Goal: Information Seeking & Learning: Learn about a topic

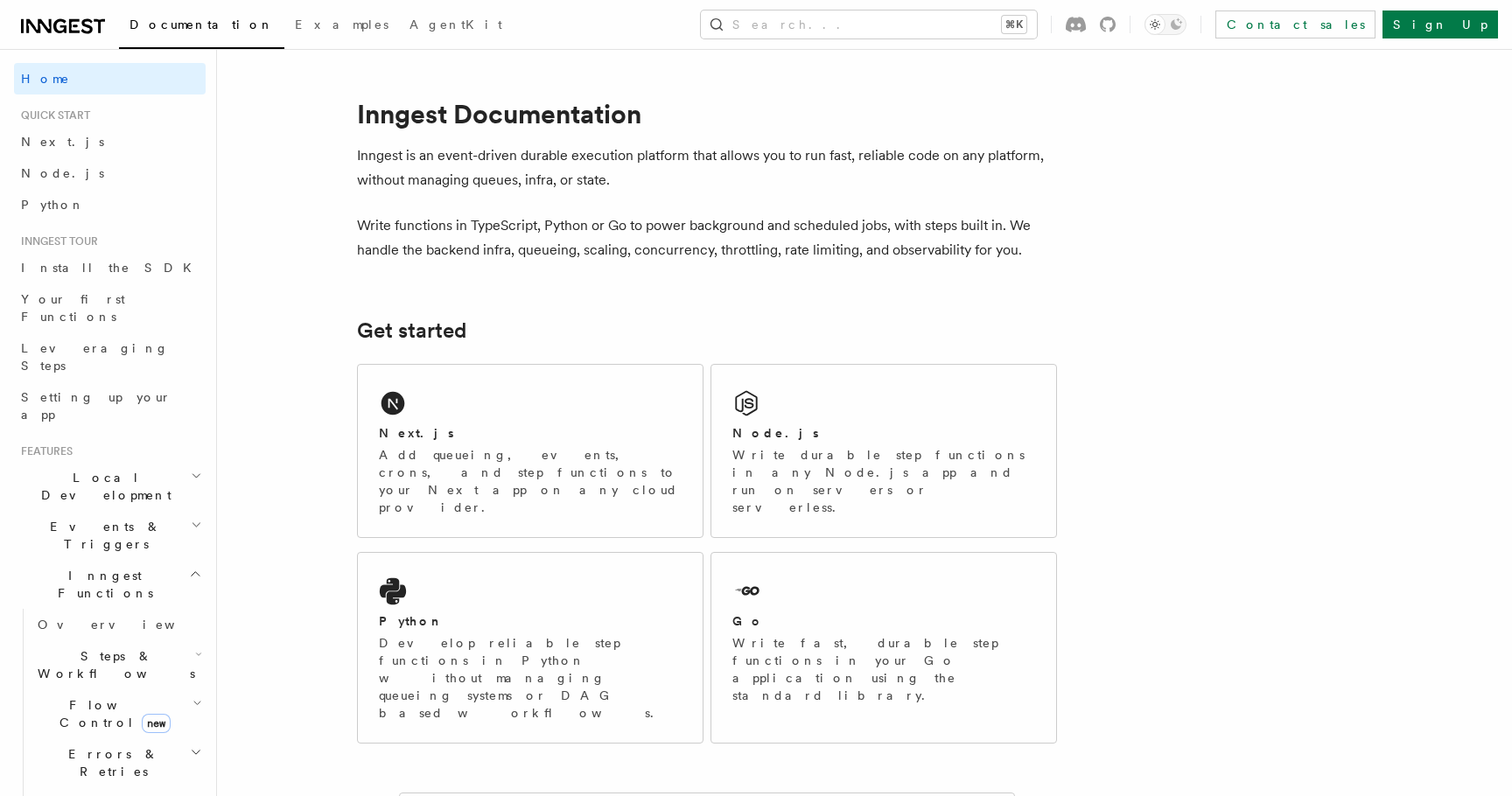
click at [137, 787] on h2 "Cancellation" at bounding box center [118, 803] width 175 height 31
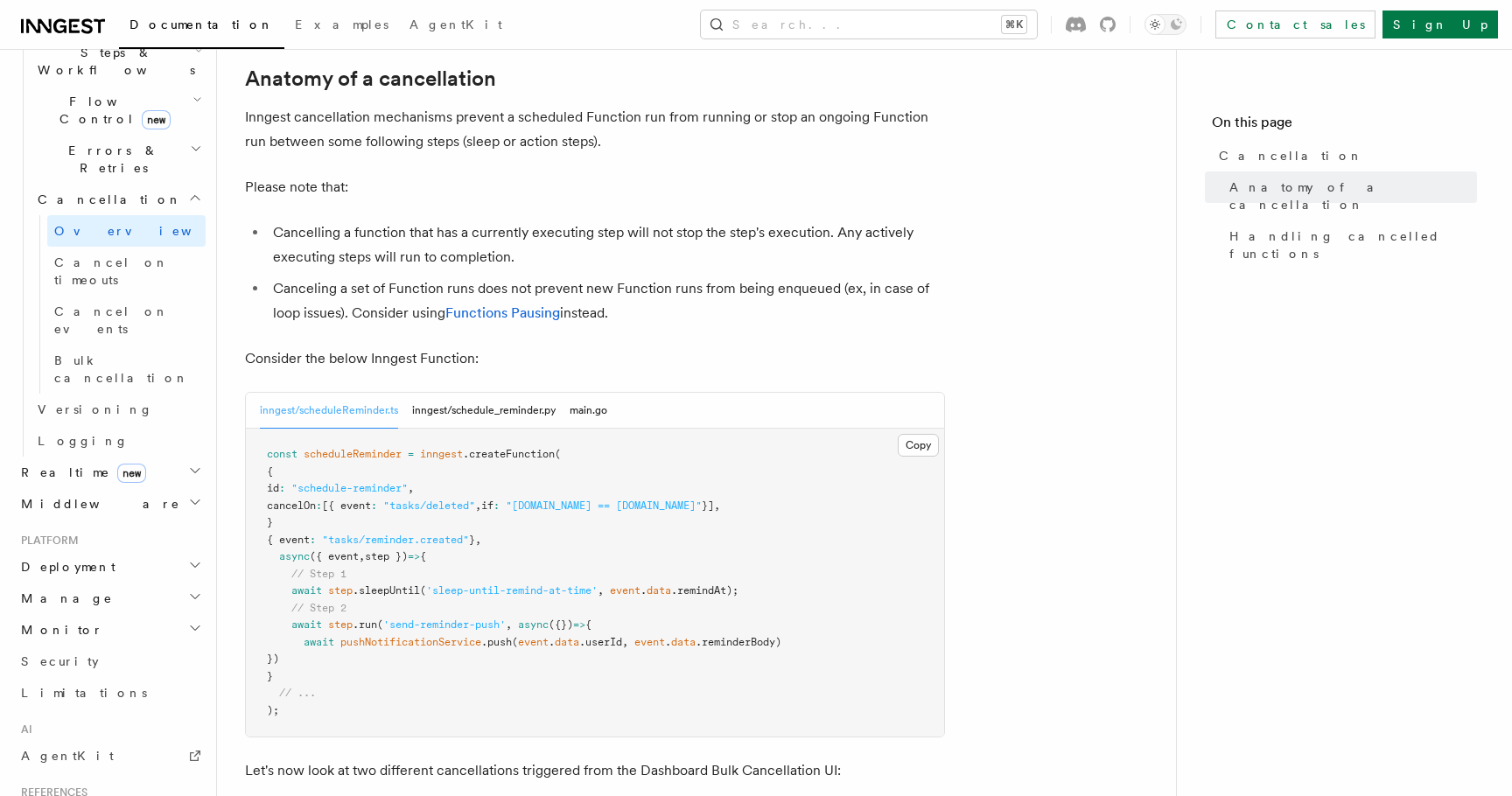
scroll to position [620, 0]
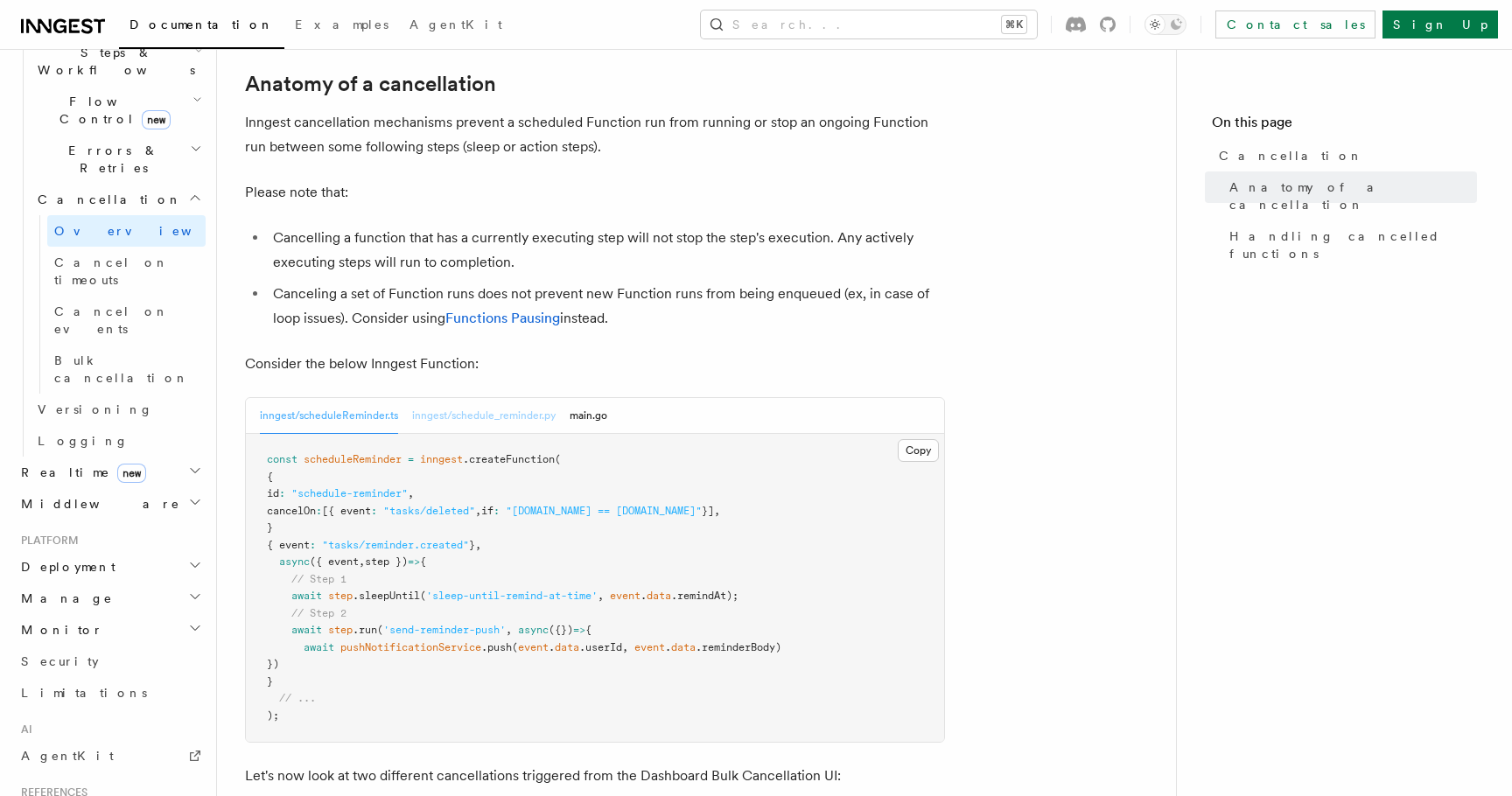
click at [475, 398] on button "inngest/schedule_reminder.py" at bounding box center [484, 416] width 144 height 35
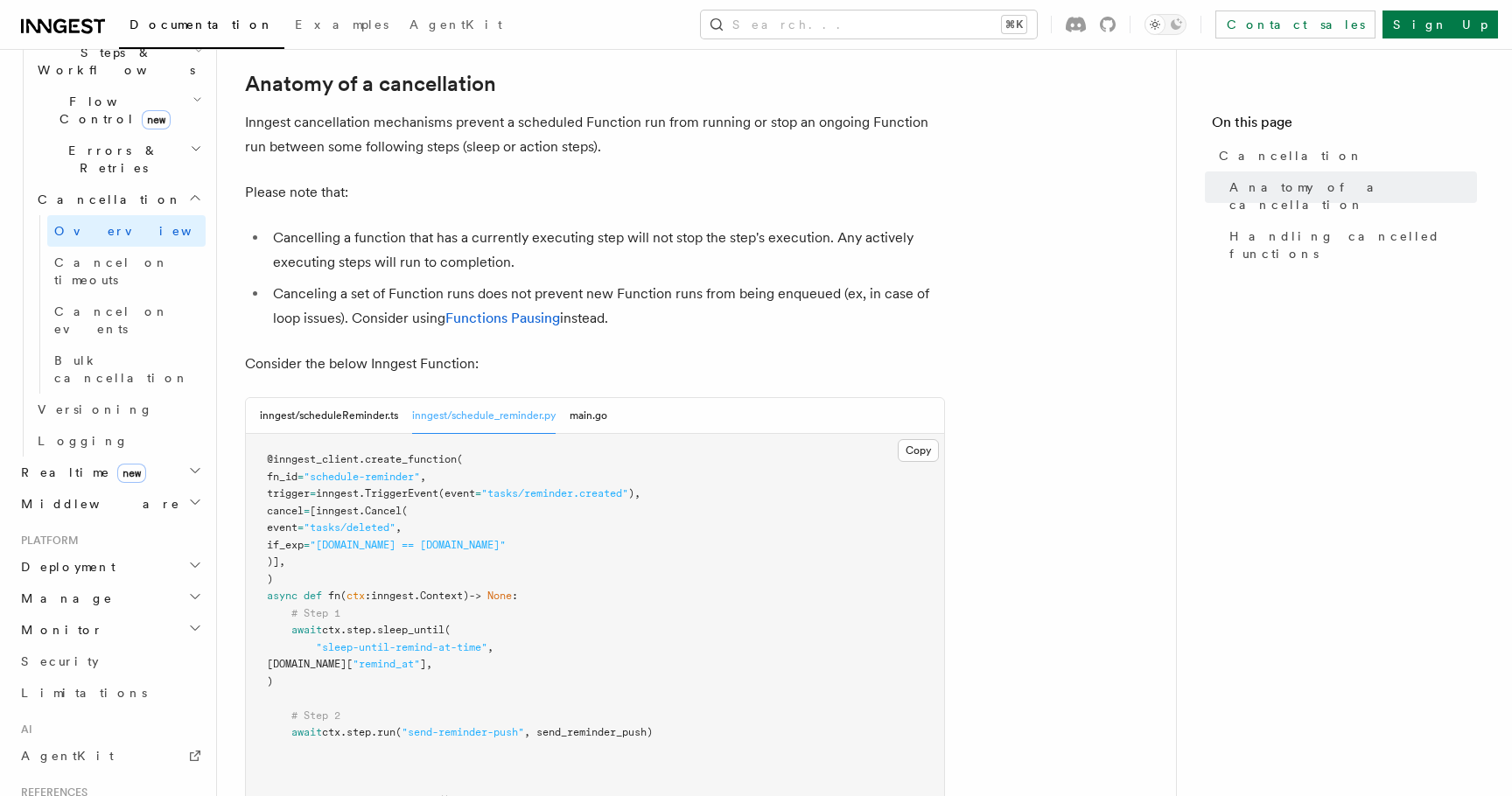
click at [627, 398] on div "inngest/scheduleReminder.ts inngest/schedule_reminder.py main.go" at bounding box center [596, 416] width 699 height 35
click at [602, 398] on button "main.go" at bounding box center [589, 416] width 37 height 35
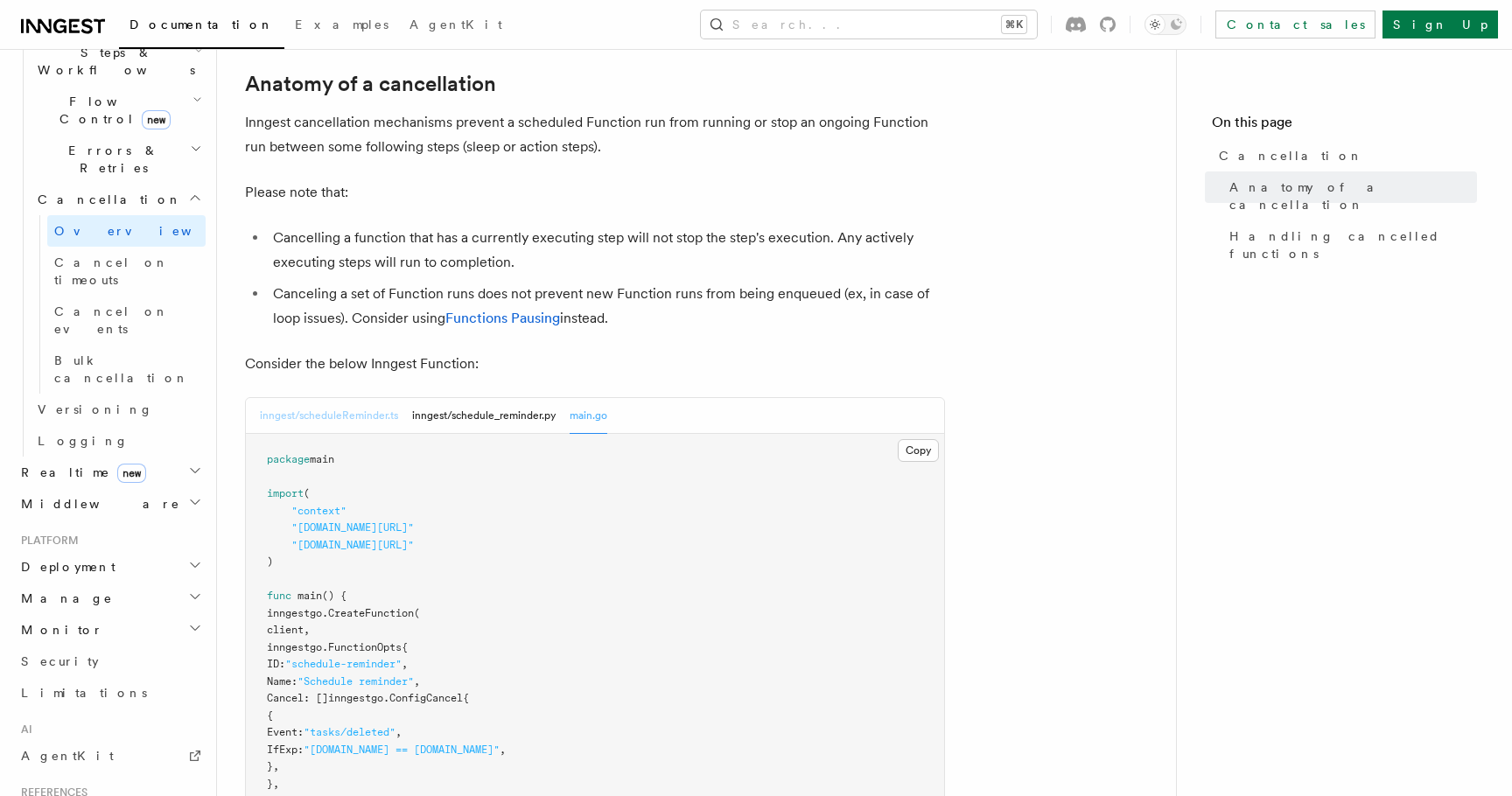
click at [335, 398] on button "inngest/scheduleReminder.ts" at bounding box center [329, 416] width 138 height 35
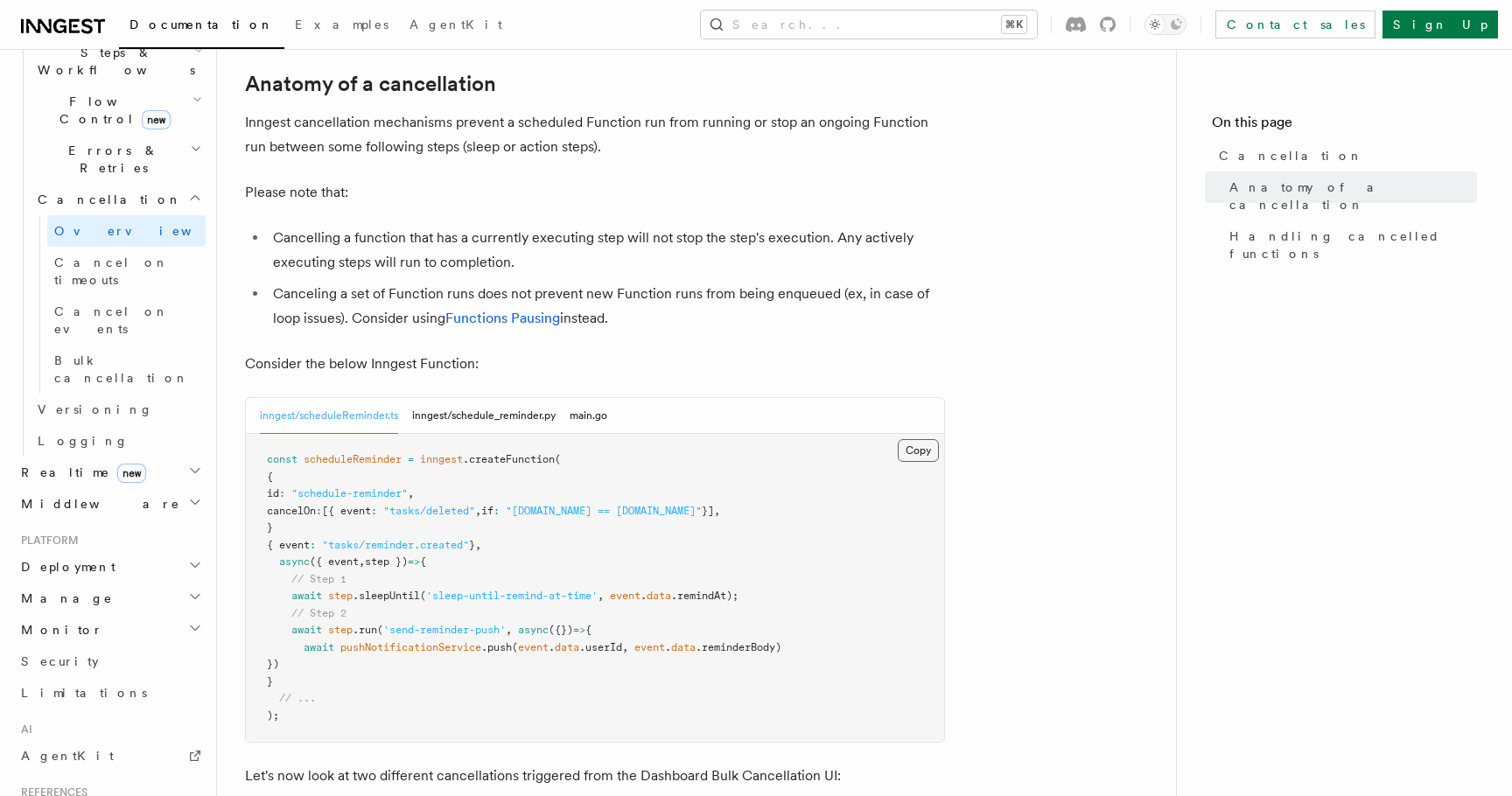
click at [935, 439] on button "Copy Copied" at bounding box center [918, 450] width 41 height 23
click at [926, 439] on button "Copy Copied" at bounding box center [918, 450] width 41 height 23
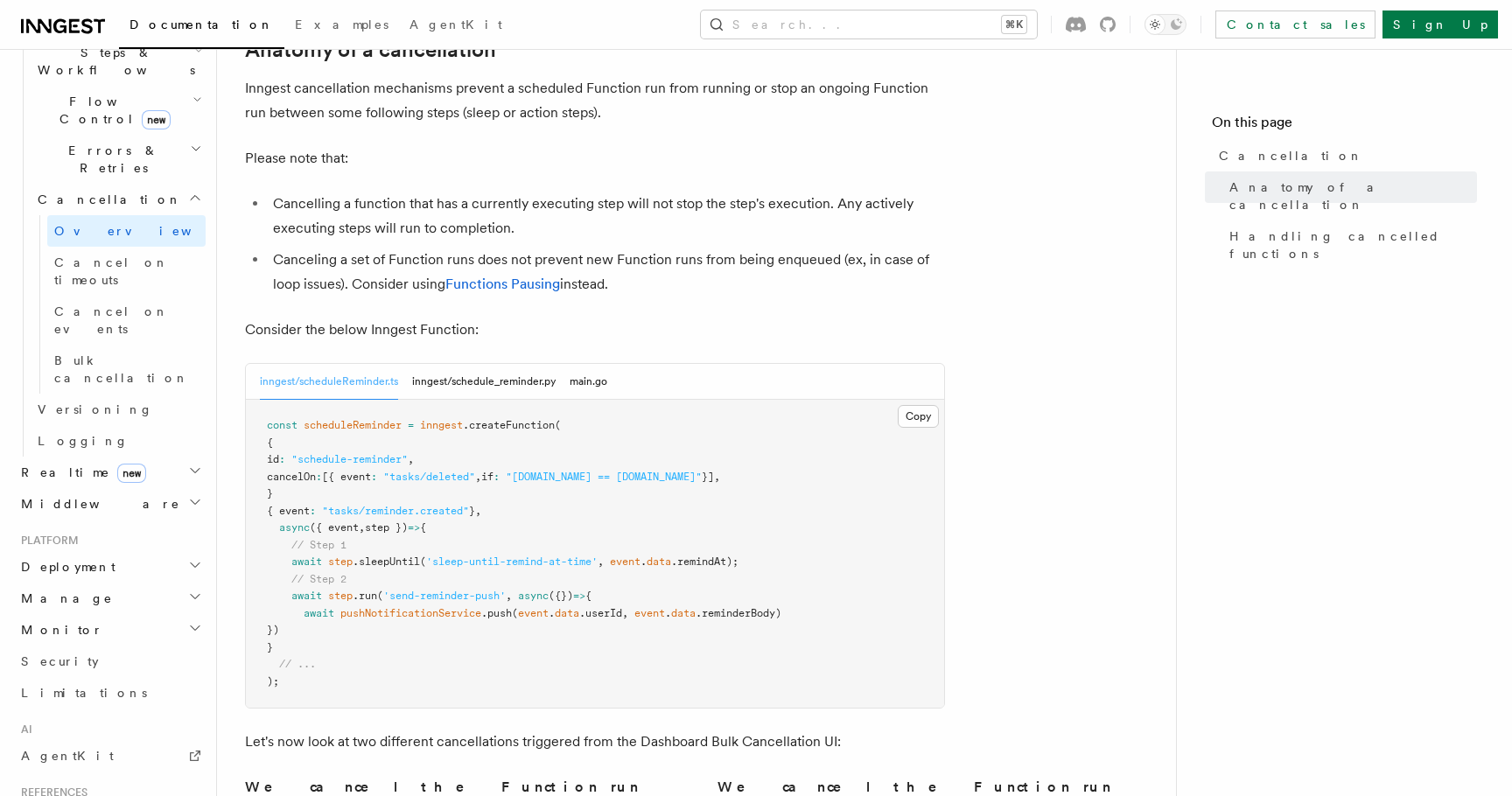
scroll to position [631, 0]
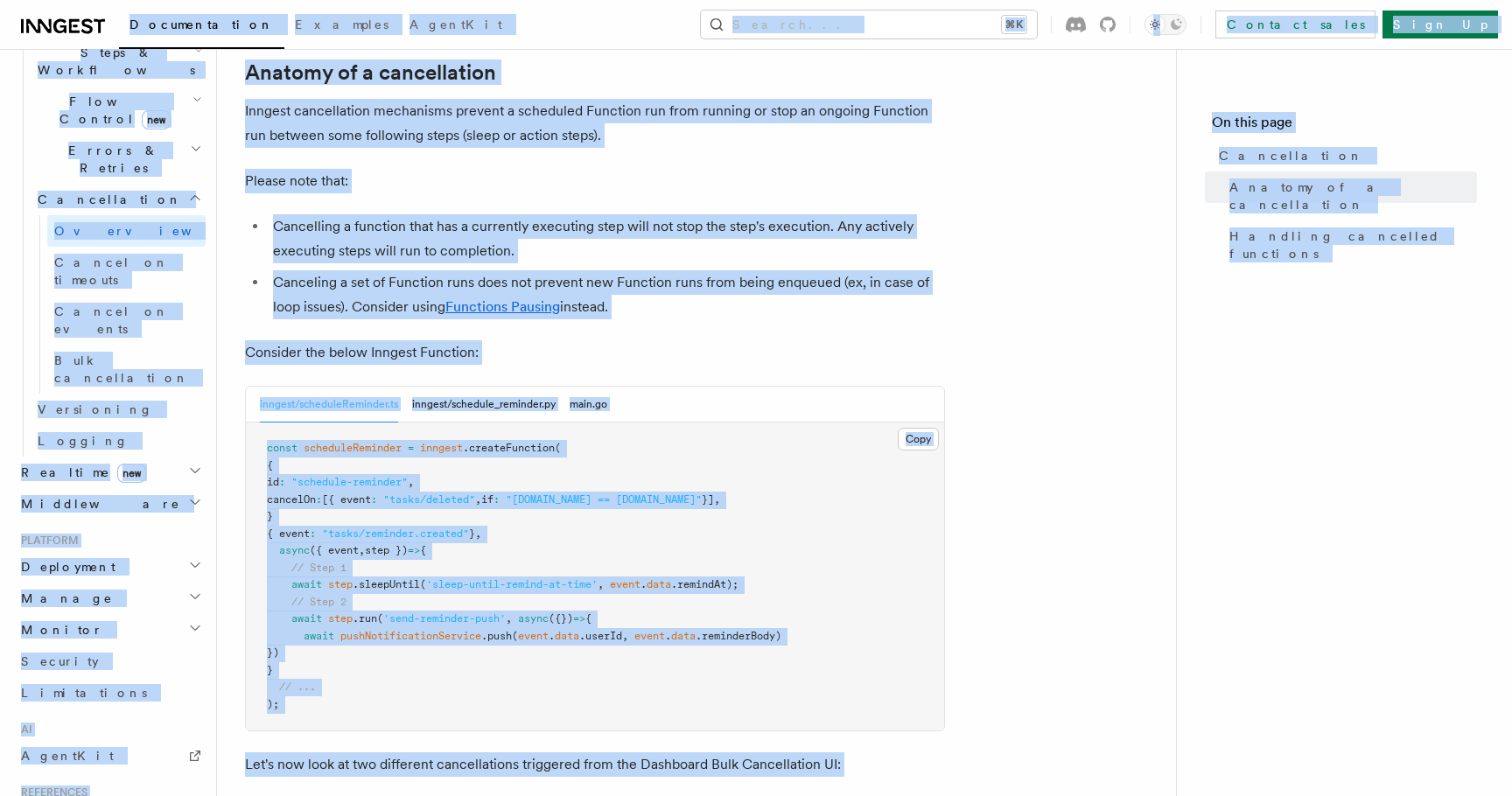
copy body "Documentation Examples AgentKit Search... ⌘K Contact sales Sign Up Search... Do…"
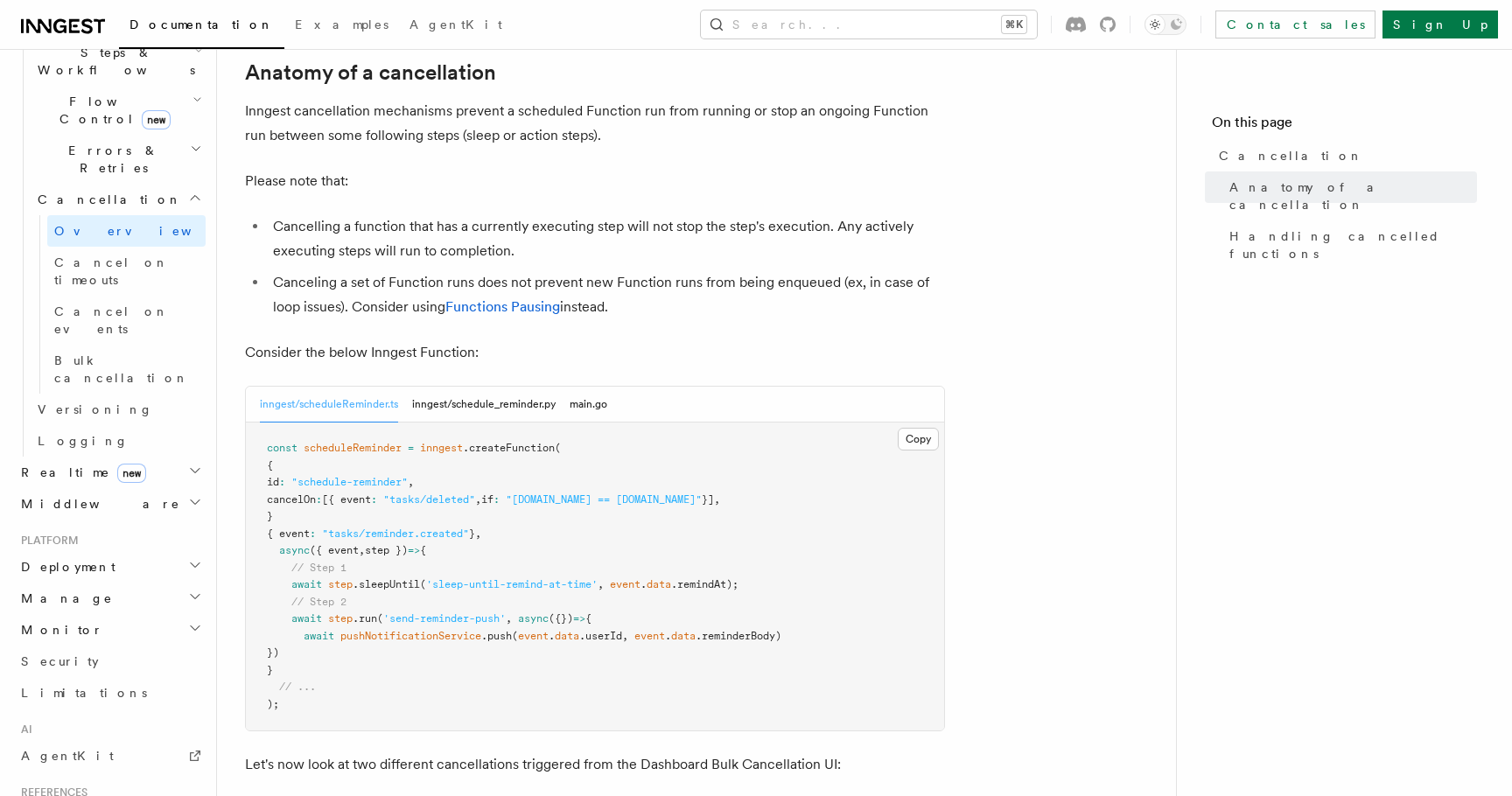
click at [711, 100] on article "Features Inngest Functions Cancellation Cancellation is a useful mechanism for …" at bounding box center [697, 551] width 904 height 2211
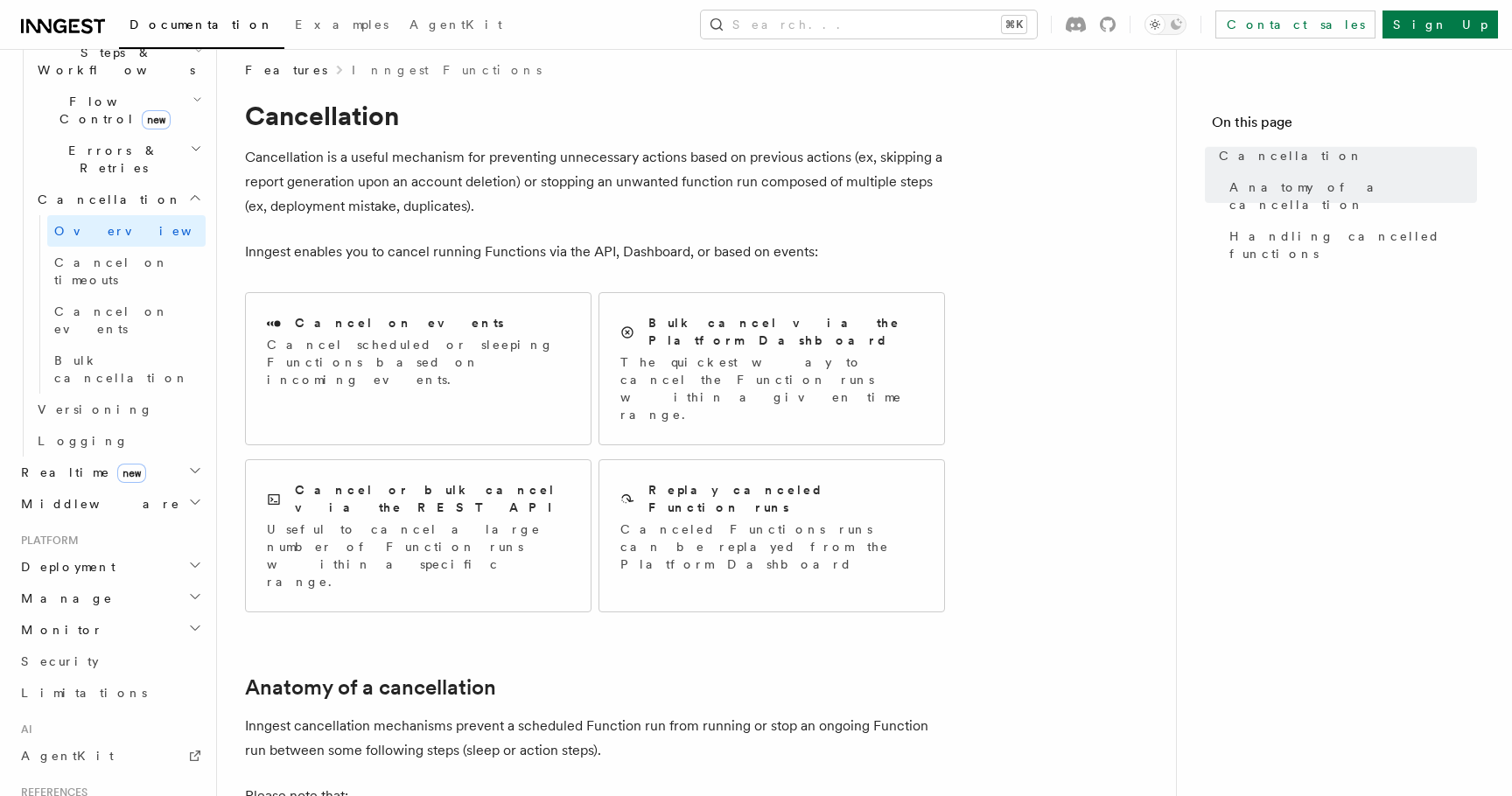
scroll to position [0, 0]
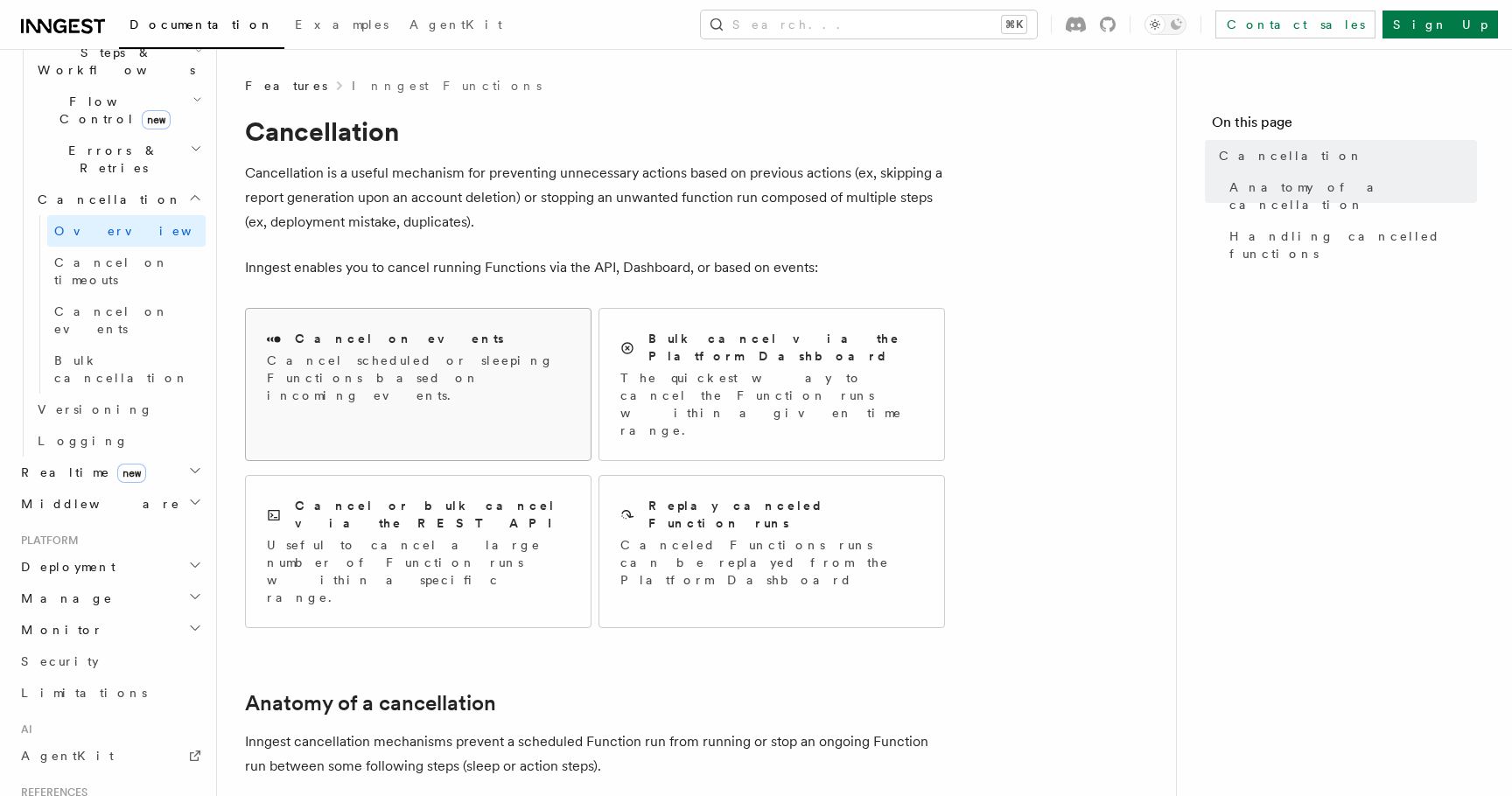
click at [369, 369] on p "Cancel scheduled or sleeping Functions based on incoming events." at bounding box center [418, 377] width 303 height 52
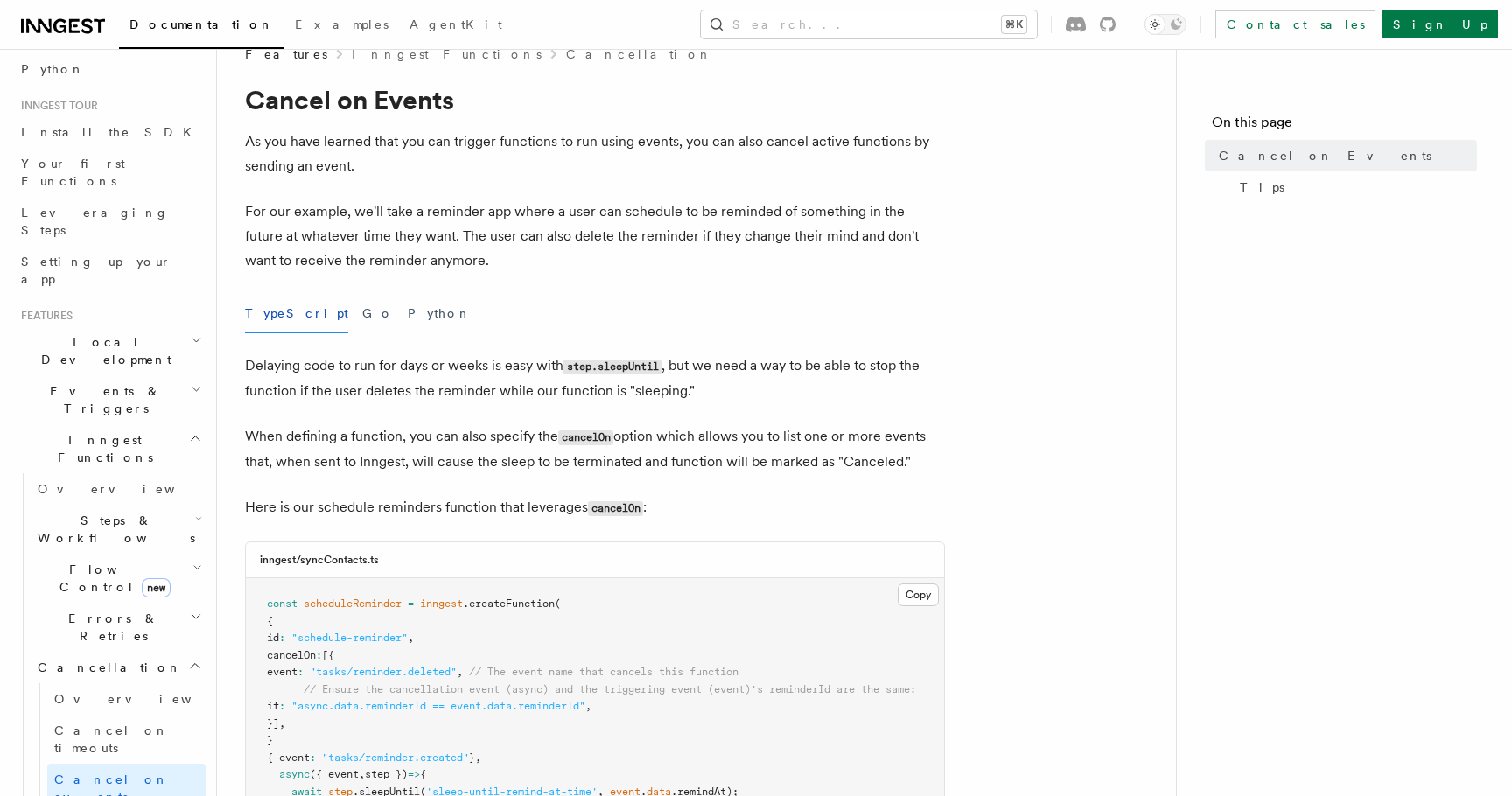
scroll to position [146, 0]
click at [176, 705] on link "Cancel on timeouts" at bounding box center [126, 730] width 158 height 49
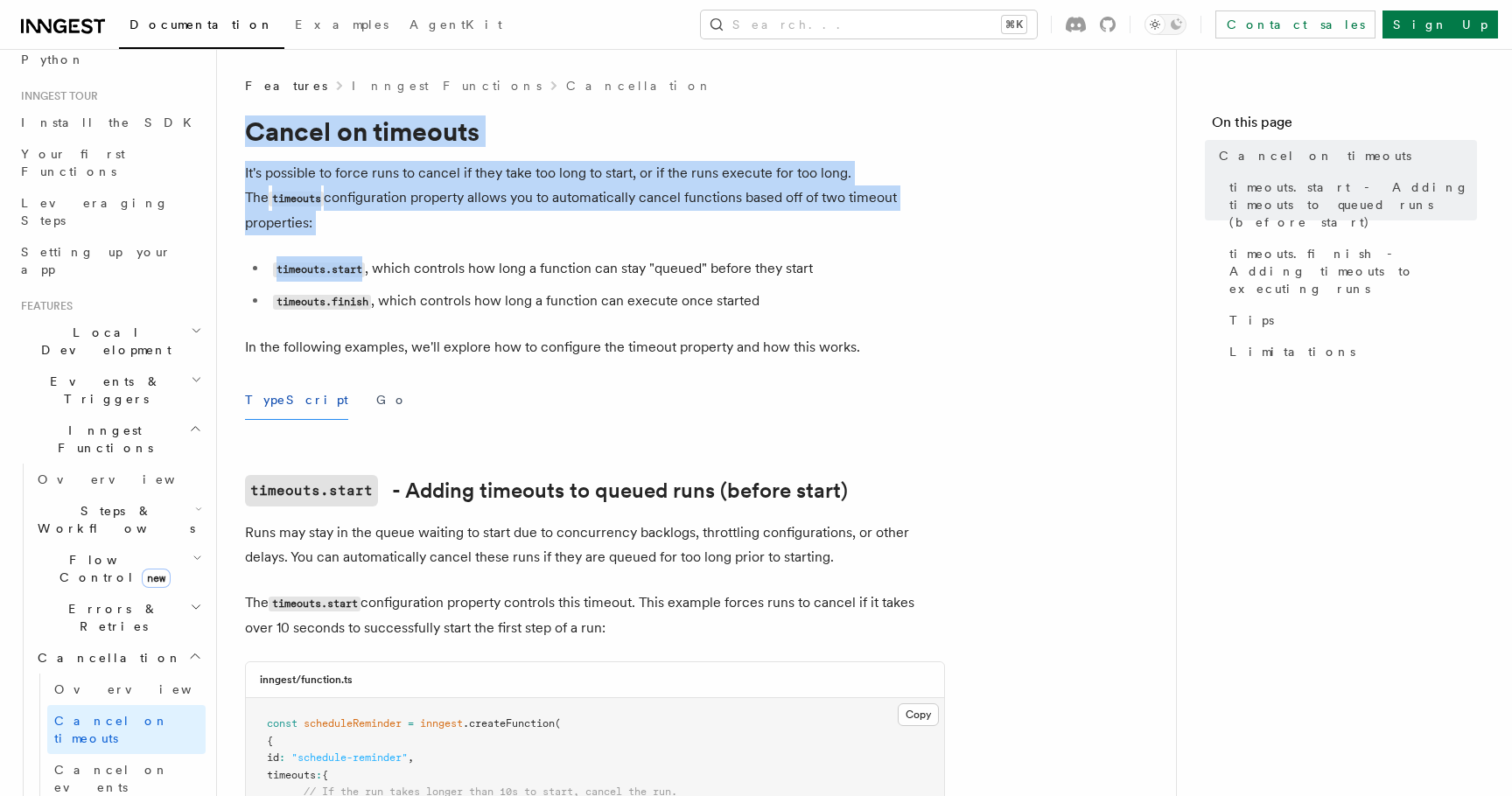
drag, startPoint x: 246, startPoint y: 129, endPoint x: 375, endPoint y: 282, distance: 200.1
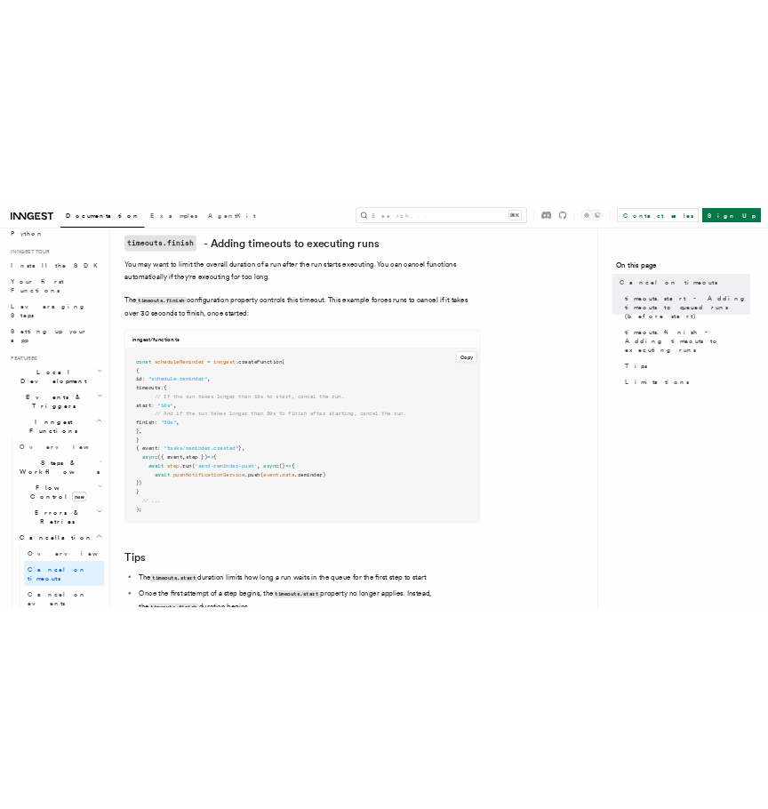
scroll to position [1448, 0]
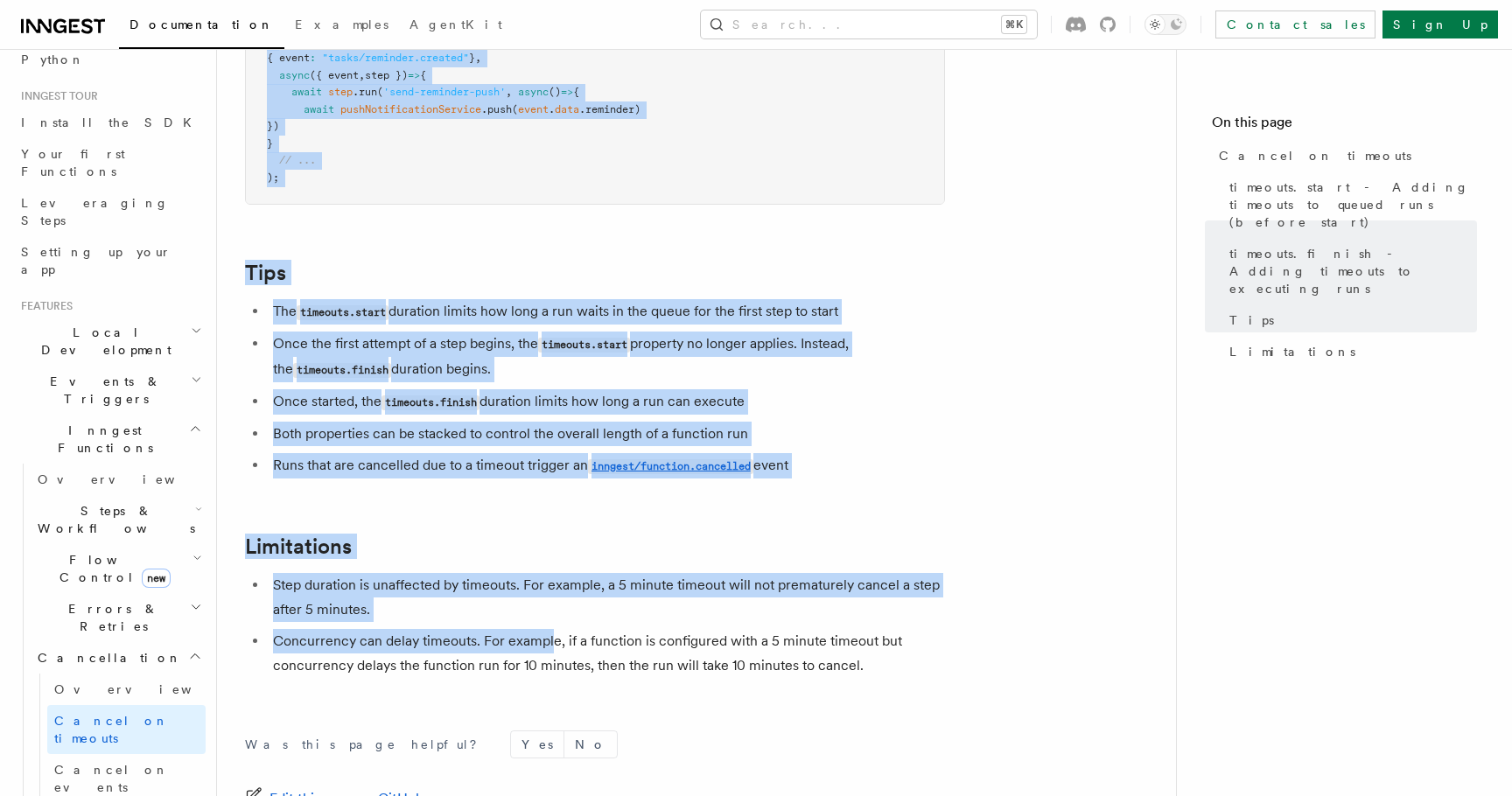
click at [548, 629] on li "Concurrency can delay timeouts. For example, if a function is configured with a…" at bounding box center [606, 653] width 677 height 49
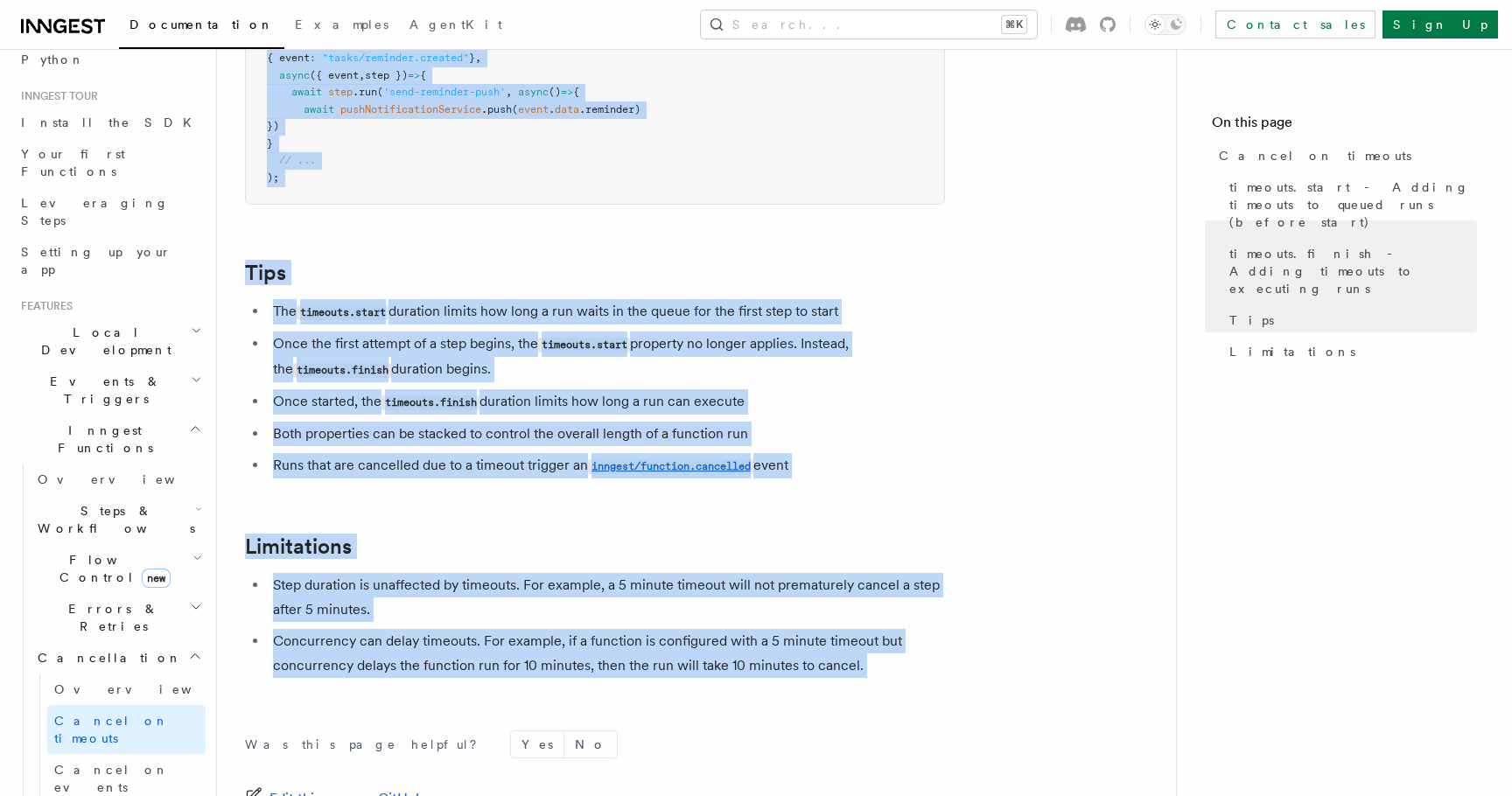
copy article "Cancel on timeouts It's possible to force runs to cancel if they take too long …"
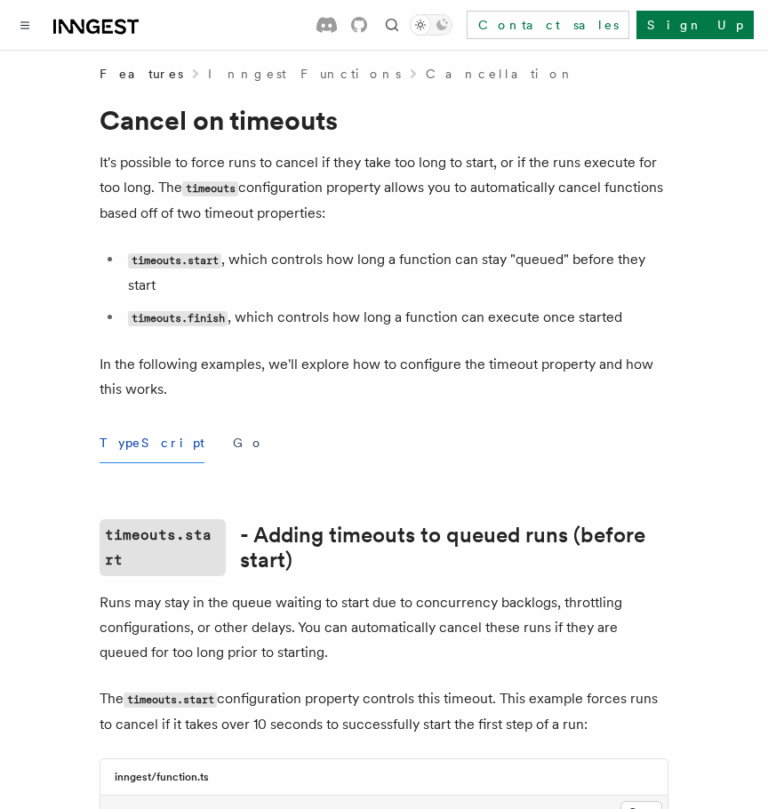
scroll to position [0, 0]
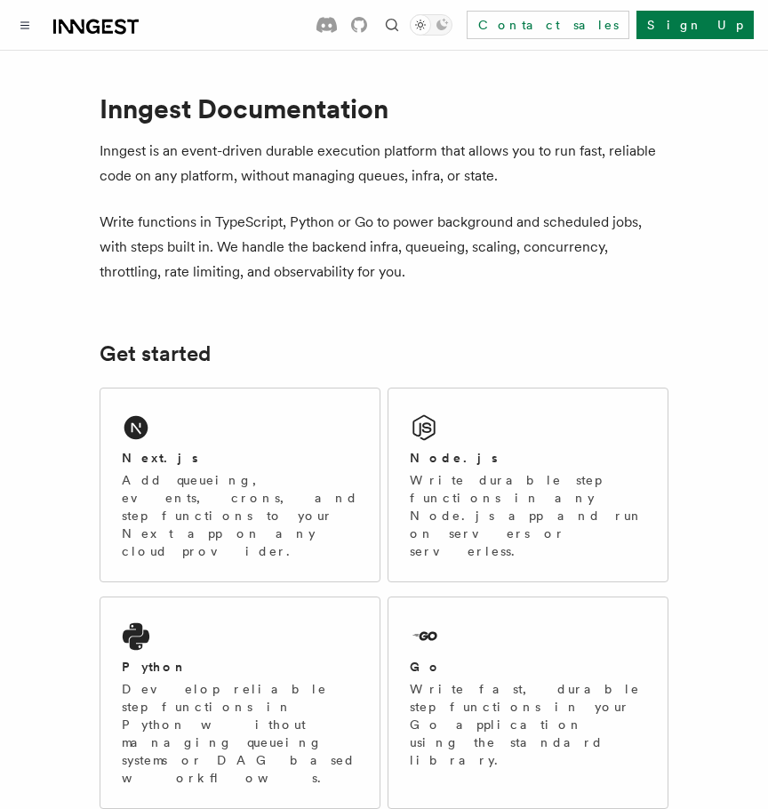
click at [229, 503] on p "Add queueing, events, crons, and step functions to your Next app on any cloud p…" at bounding box center [240, 515] width 237 height 89
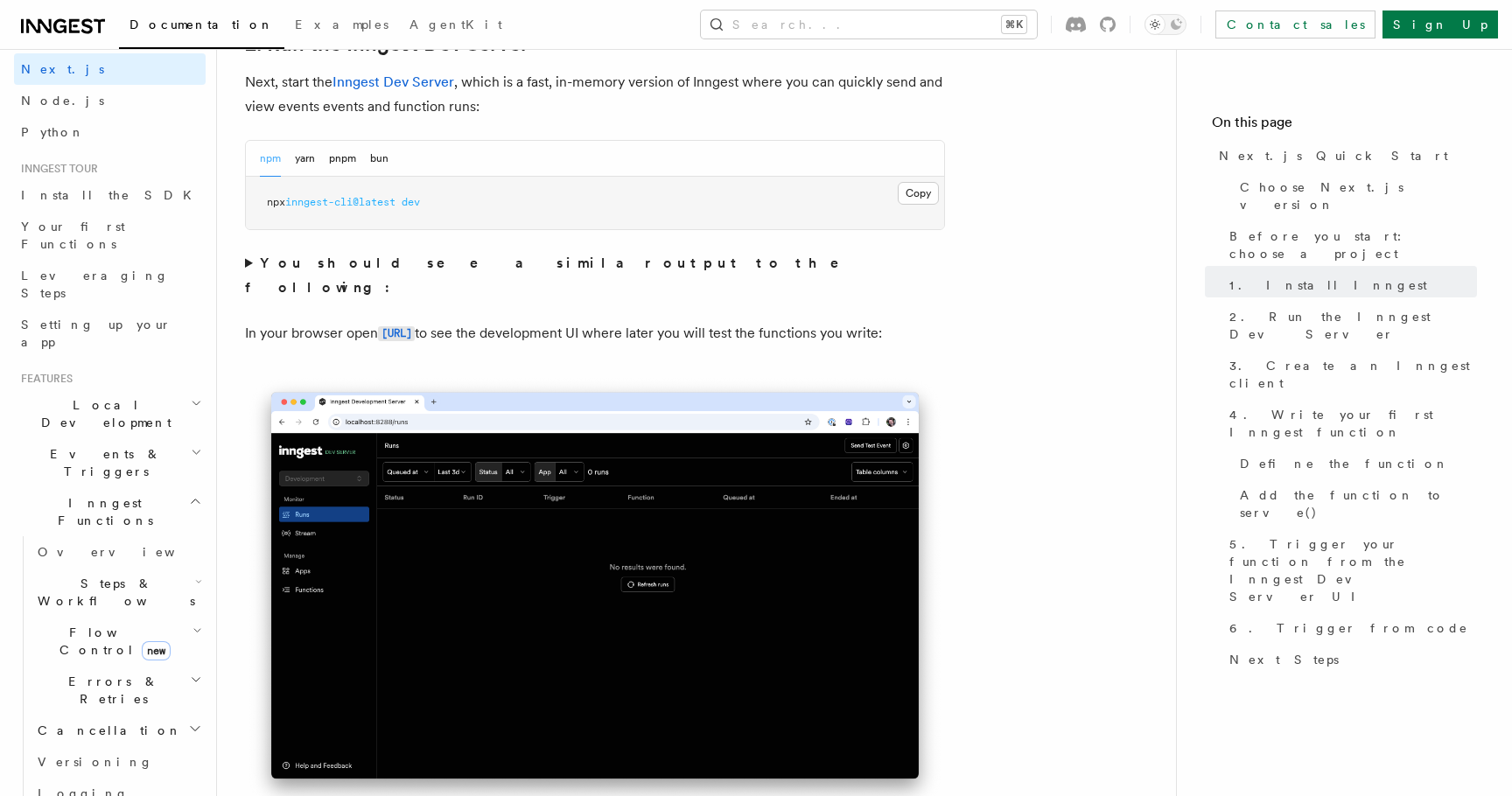
scroll to position [65, 0]
click at [99, 454] on span "Events & Triggers" at bounding box center [102, 471] width 177 height 35
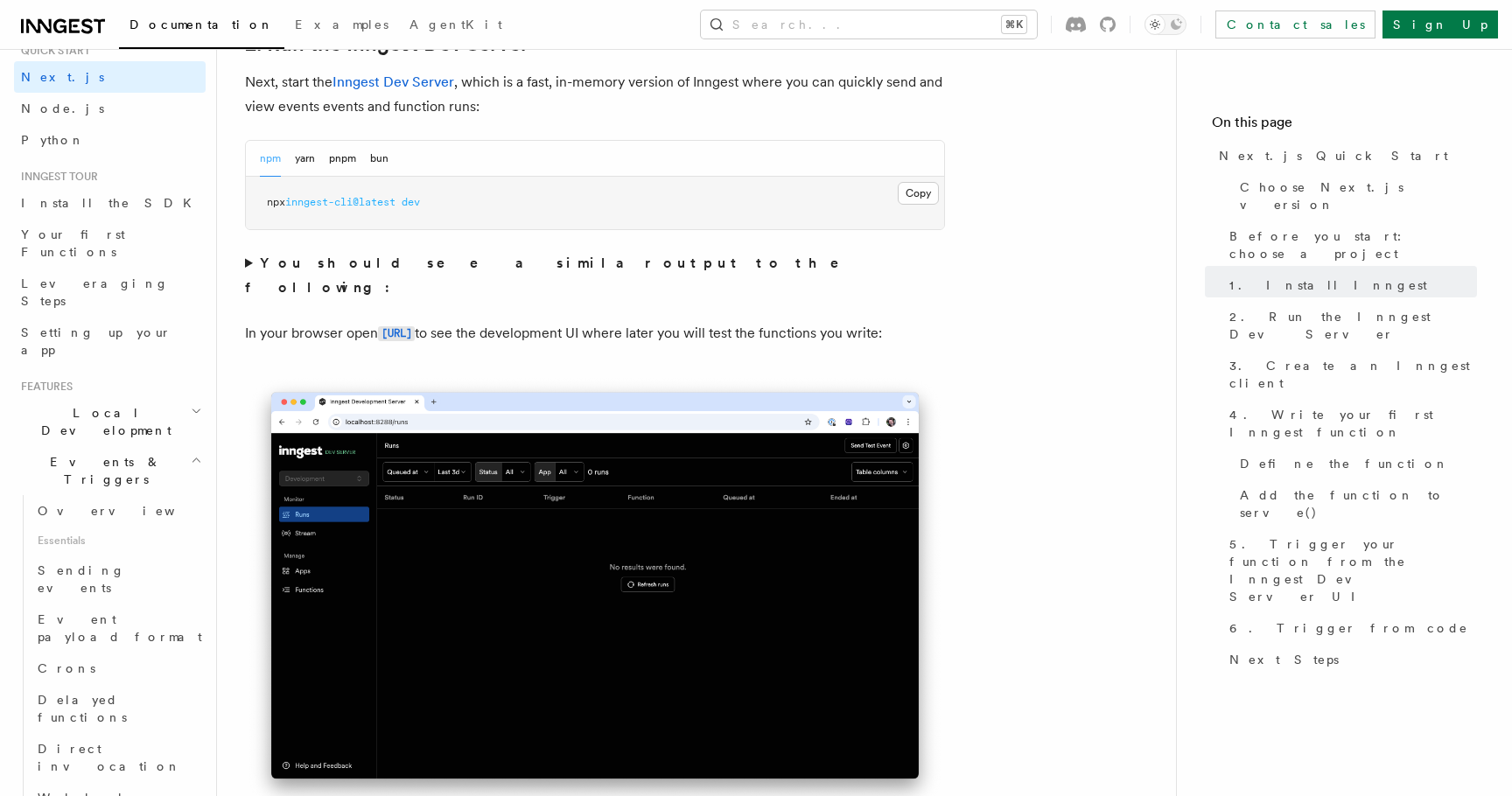
click at [99, 454] on span "Events & Triggers" at bounding box center [102, 471] width 177 height 35
click at [81, 404] on span "Local Development" at bounding box center [102, 422] width 177 height 35
click at [59, 611] on span "Events & Triggers" at bounding box center [102, 629] width 177 height 35
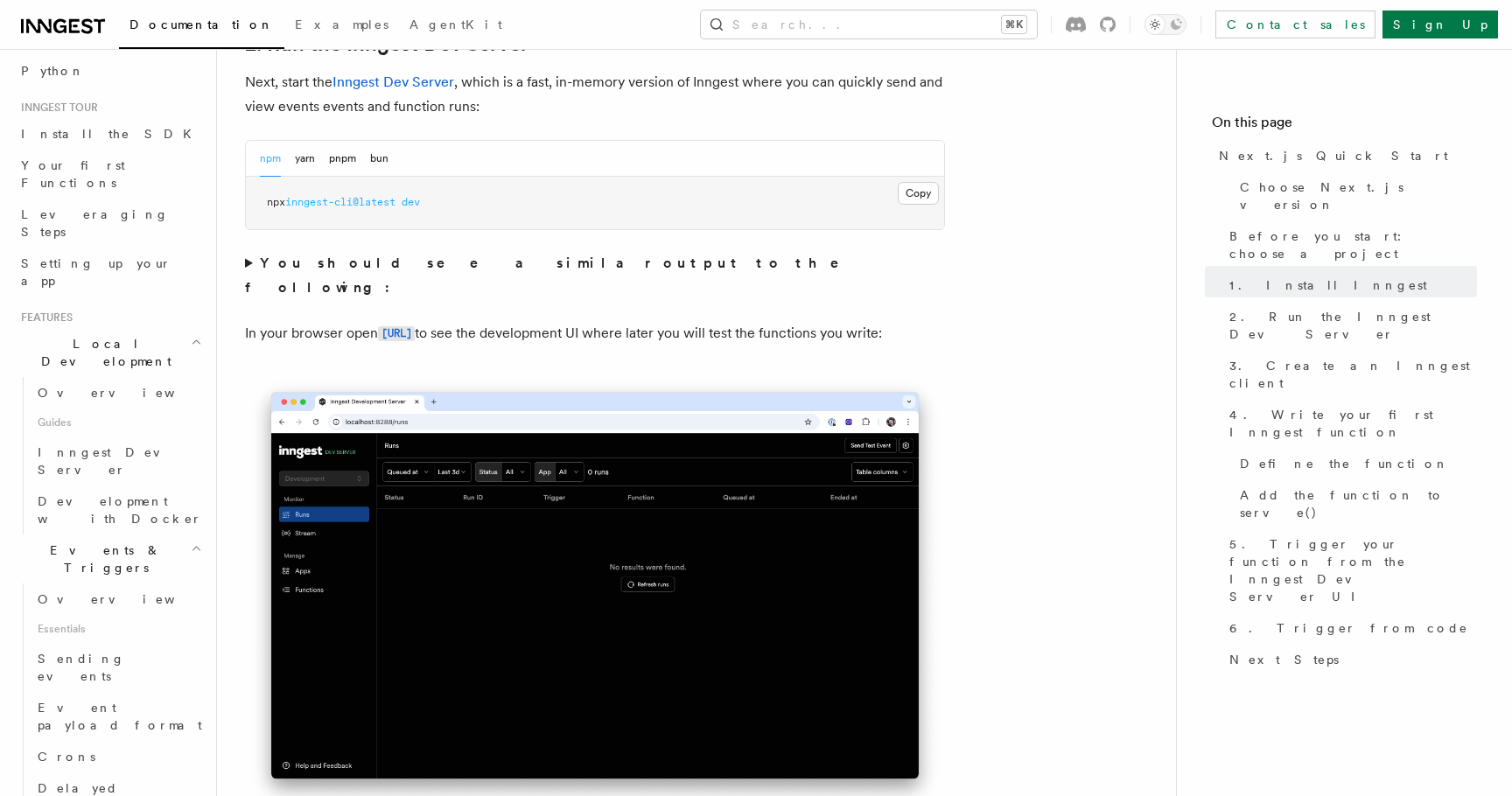
scroll to position [168, 0]
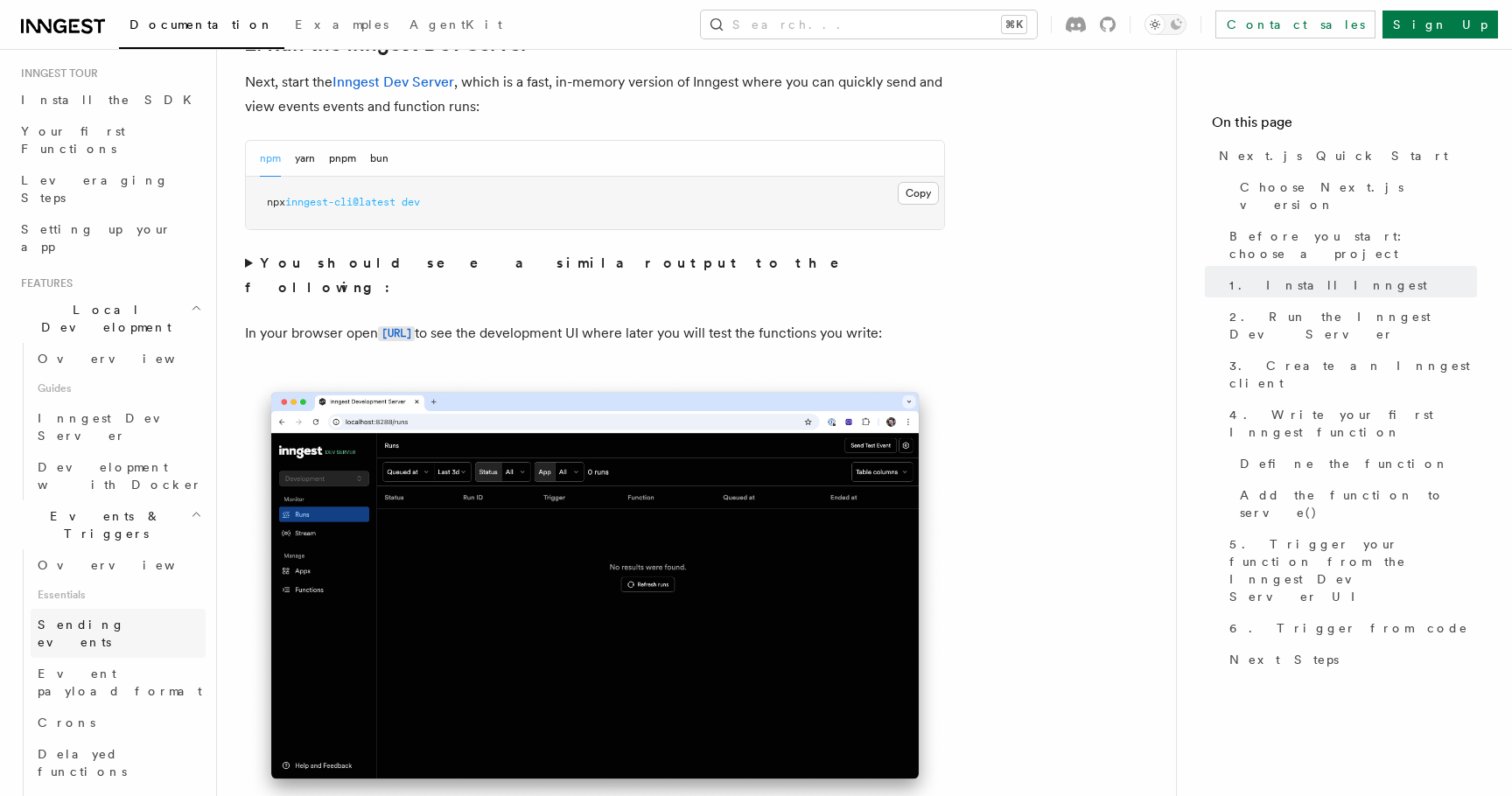
click at [70, 618] on span "Sending events" at bounding box center [81, 634] width 88 height 31
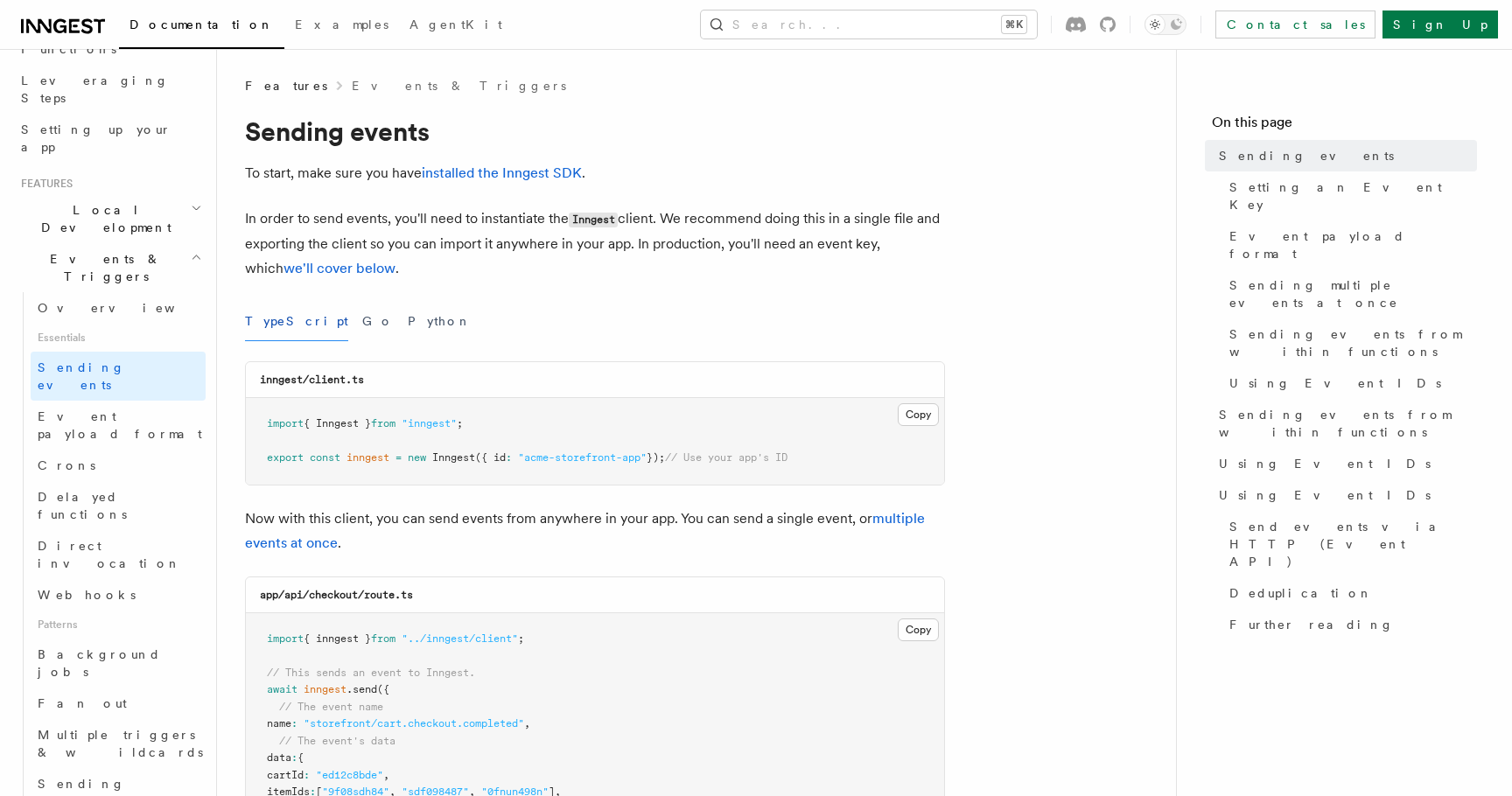
scroll to position [263, 0]
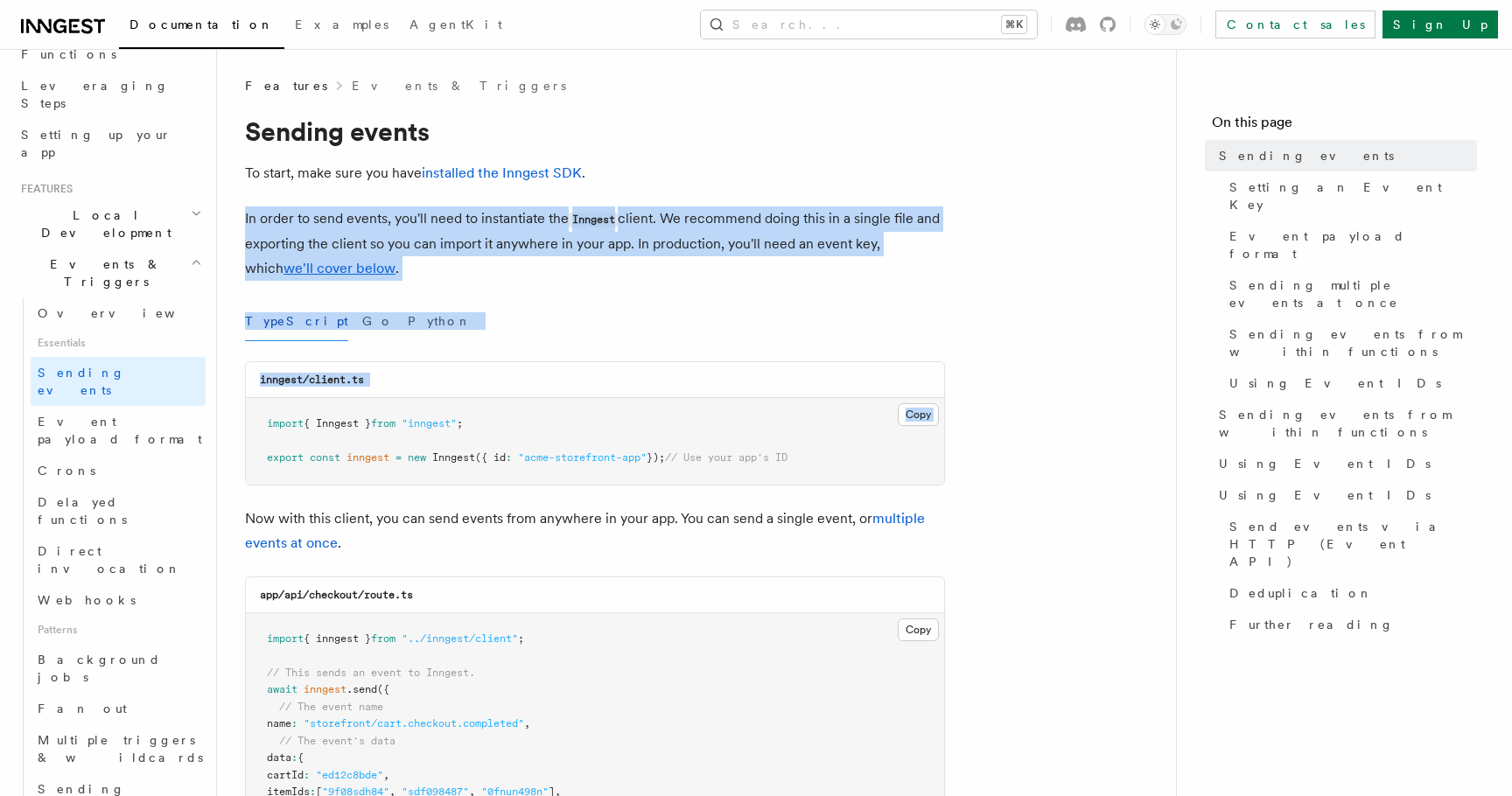
drag, startPoint x: 242, startPoint y: 212, endPoint x: 276, endPoint y: 430, distance: 220.6
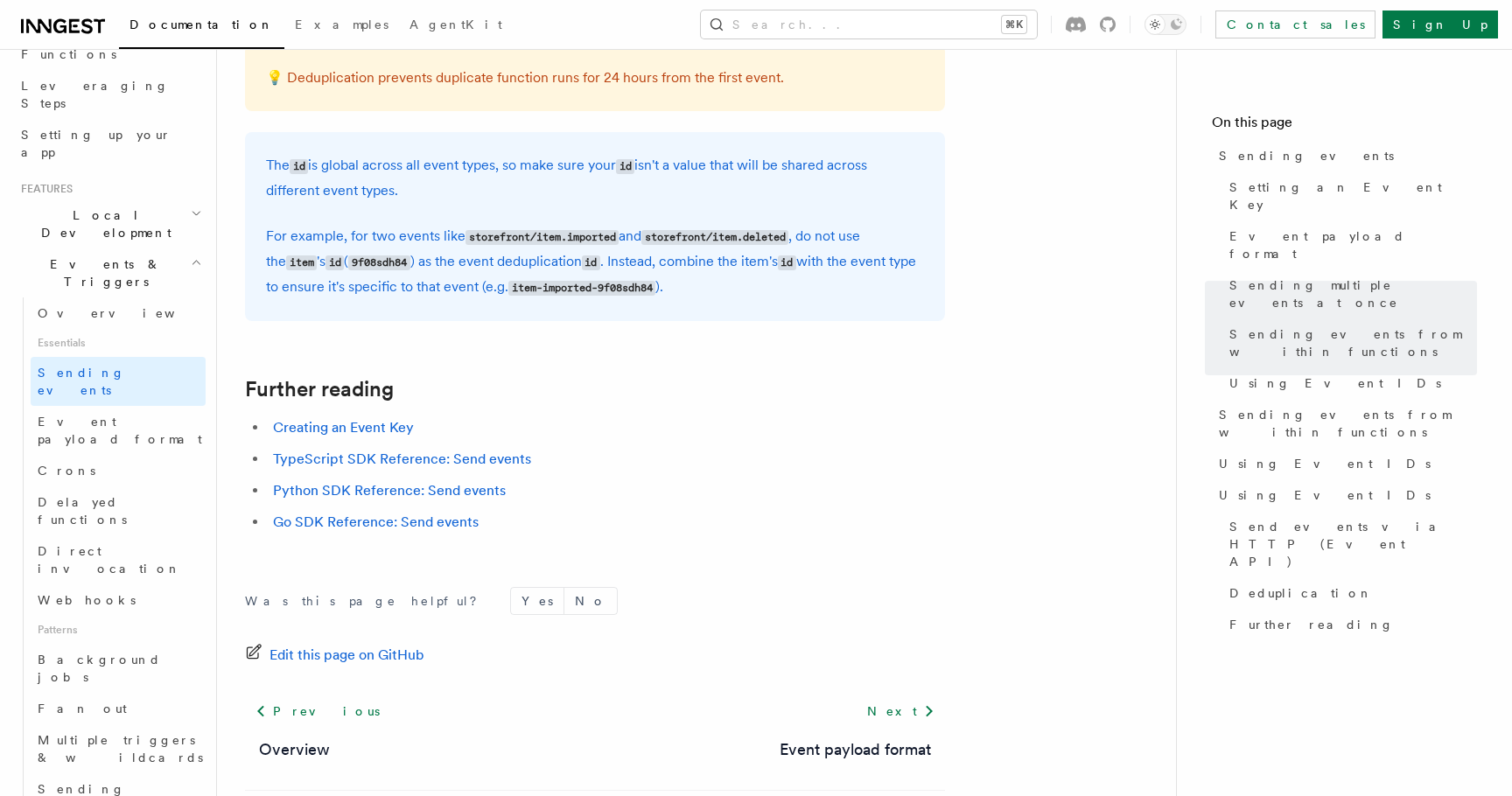
scroll to position [5004, 0]
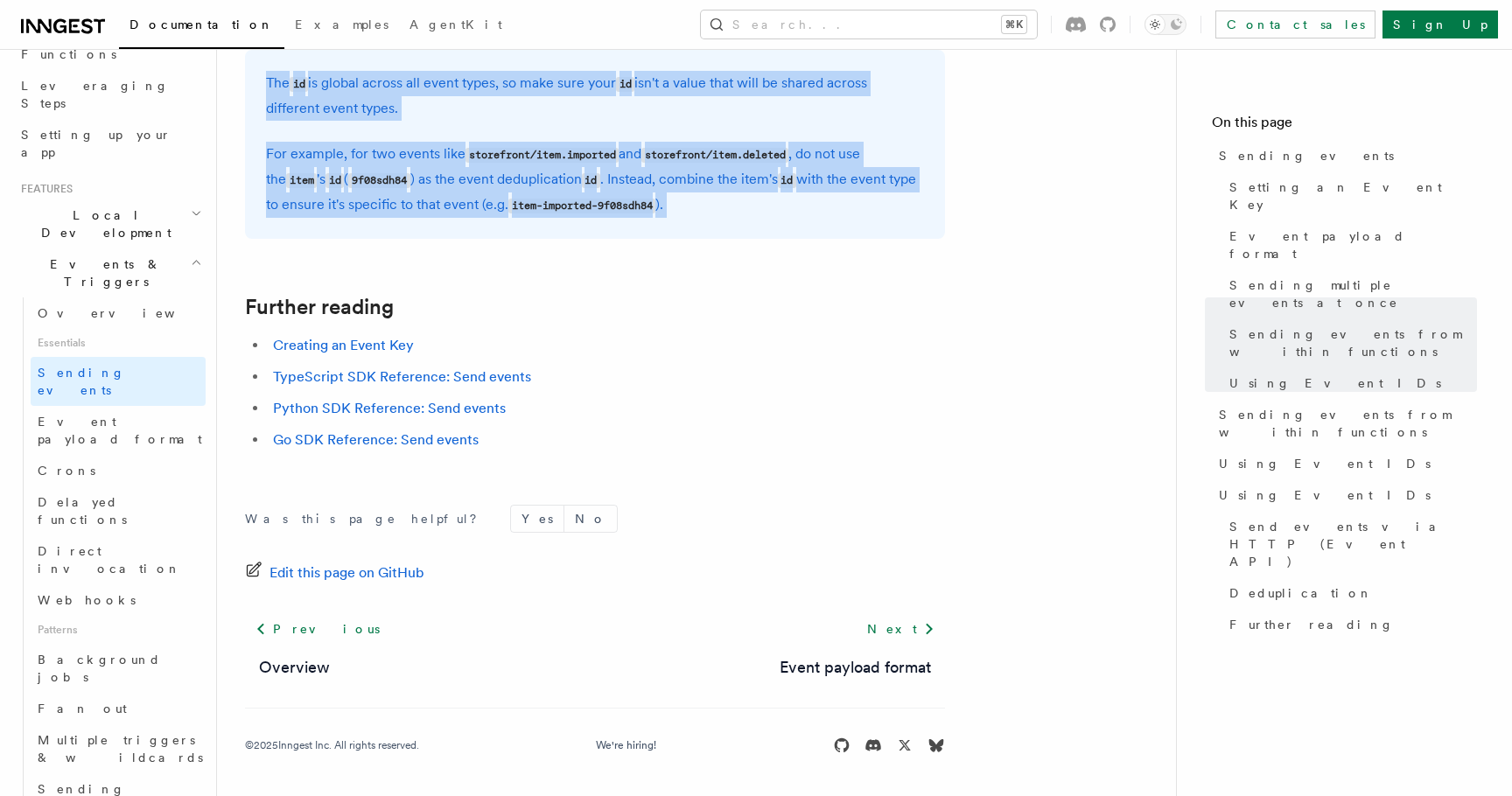
copy article "In order to send events, you'll need to instantiate the Inngest client. We reco…"
click at [115, 406] on link "Event payload format" at bounding box center [118, 431] width 175 height 49
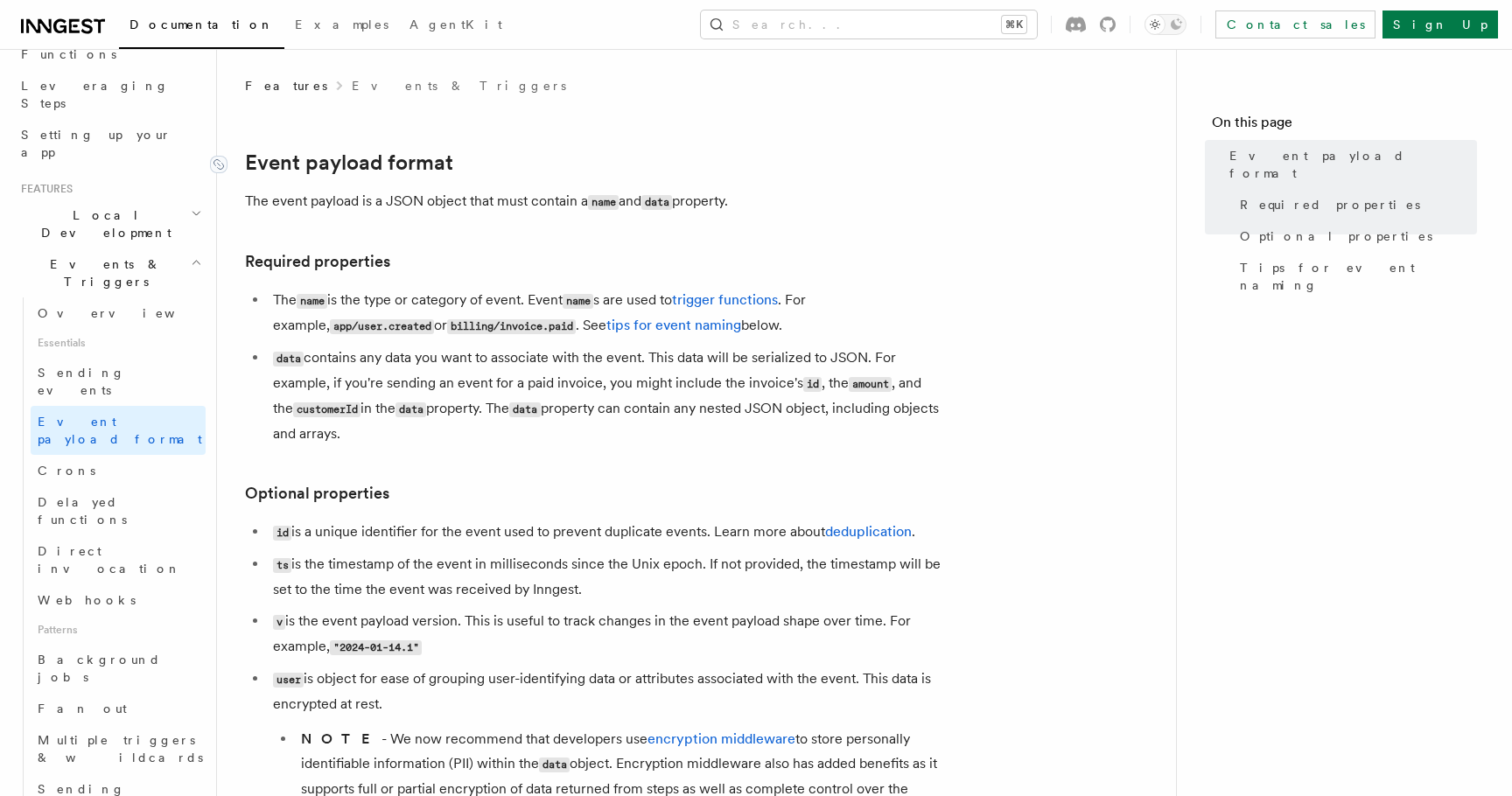
click at [278, 158] on link "Event payload format" at bounding box center [349, 162] width 209 height 25
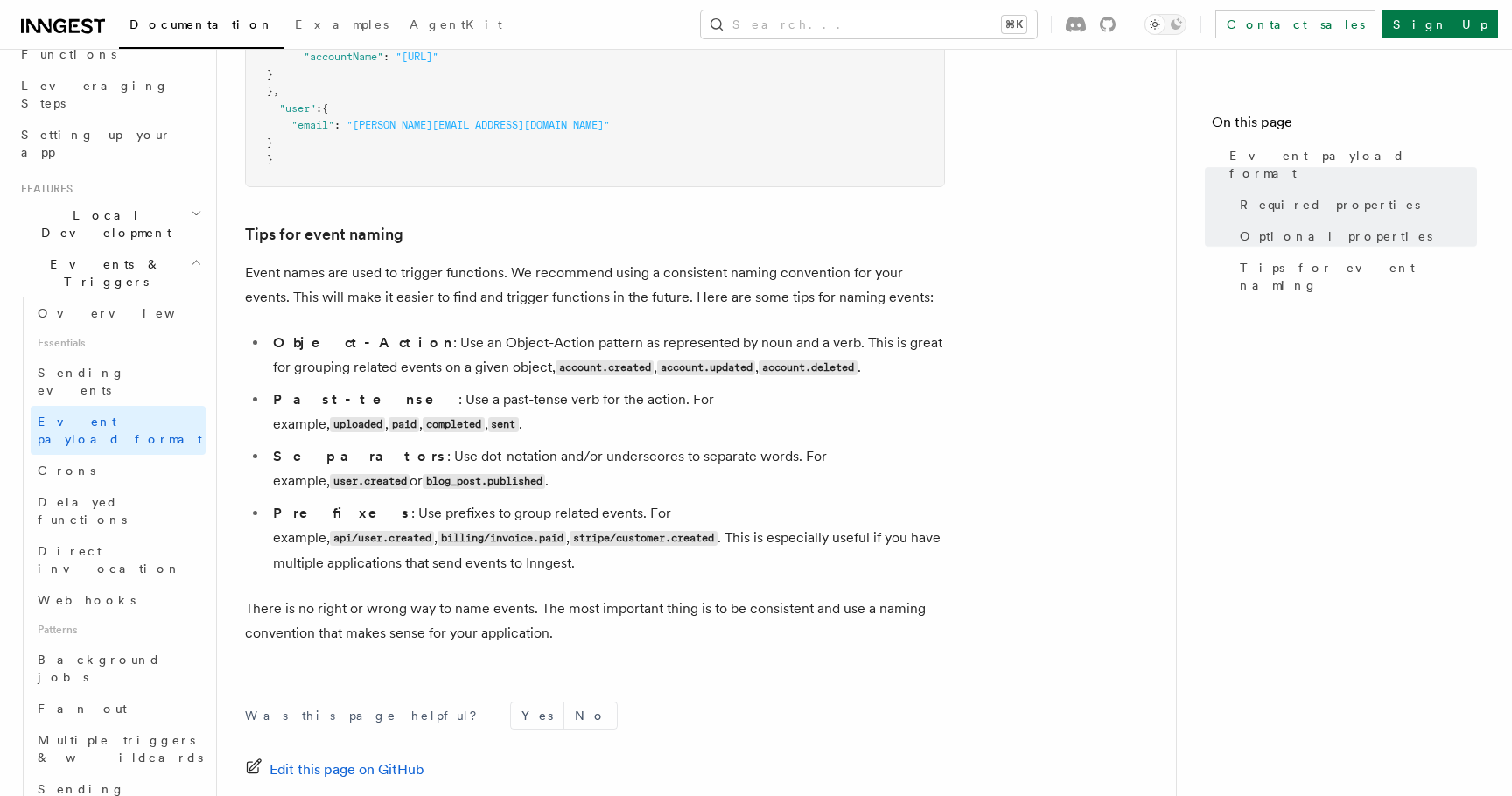
scroll to position [1170, 0]
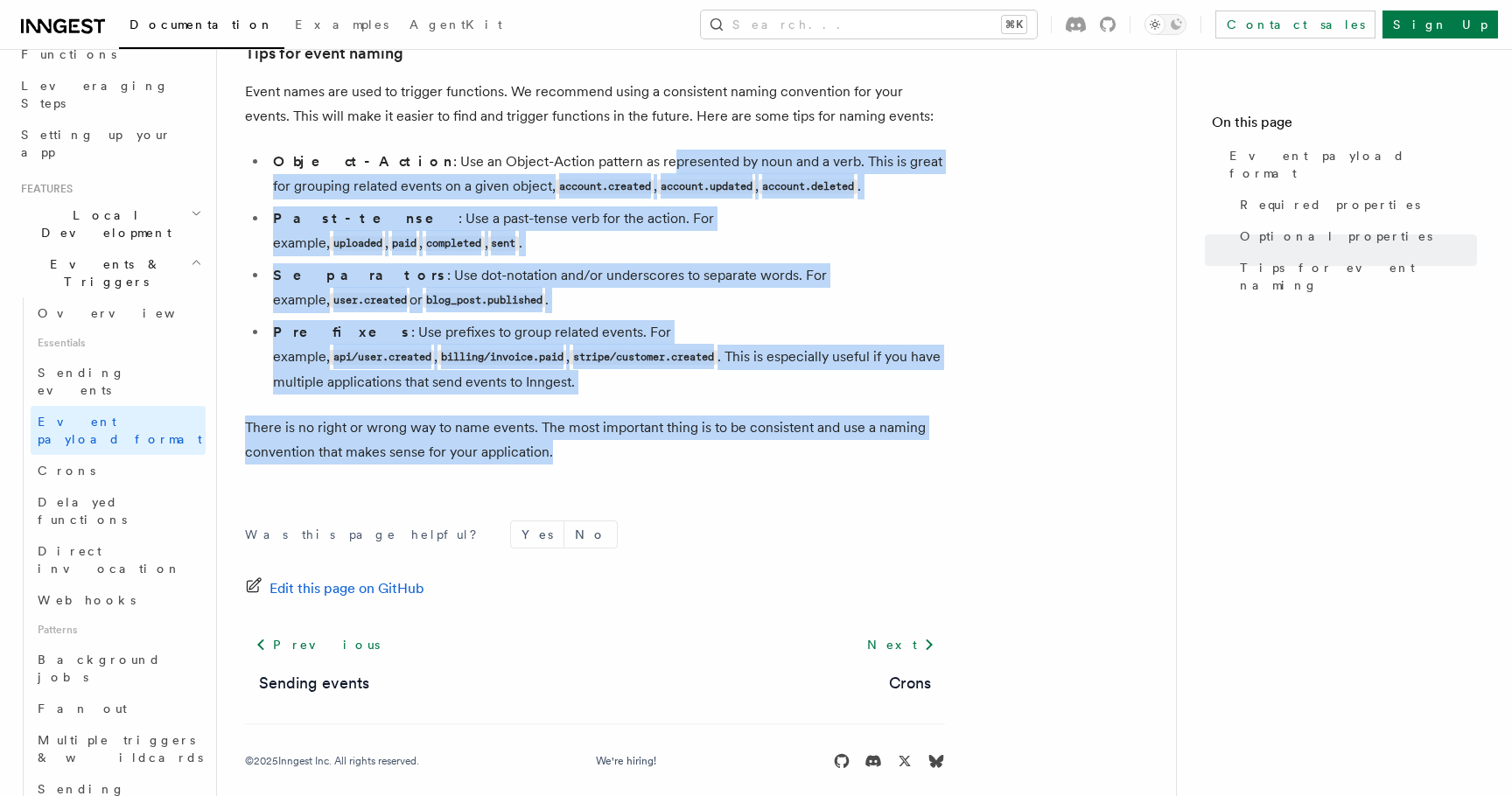
drag, startPoint x: 581, startPoint y: 442, endPoint x: 581, endPoint y: 141, distance: 301.0
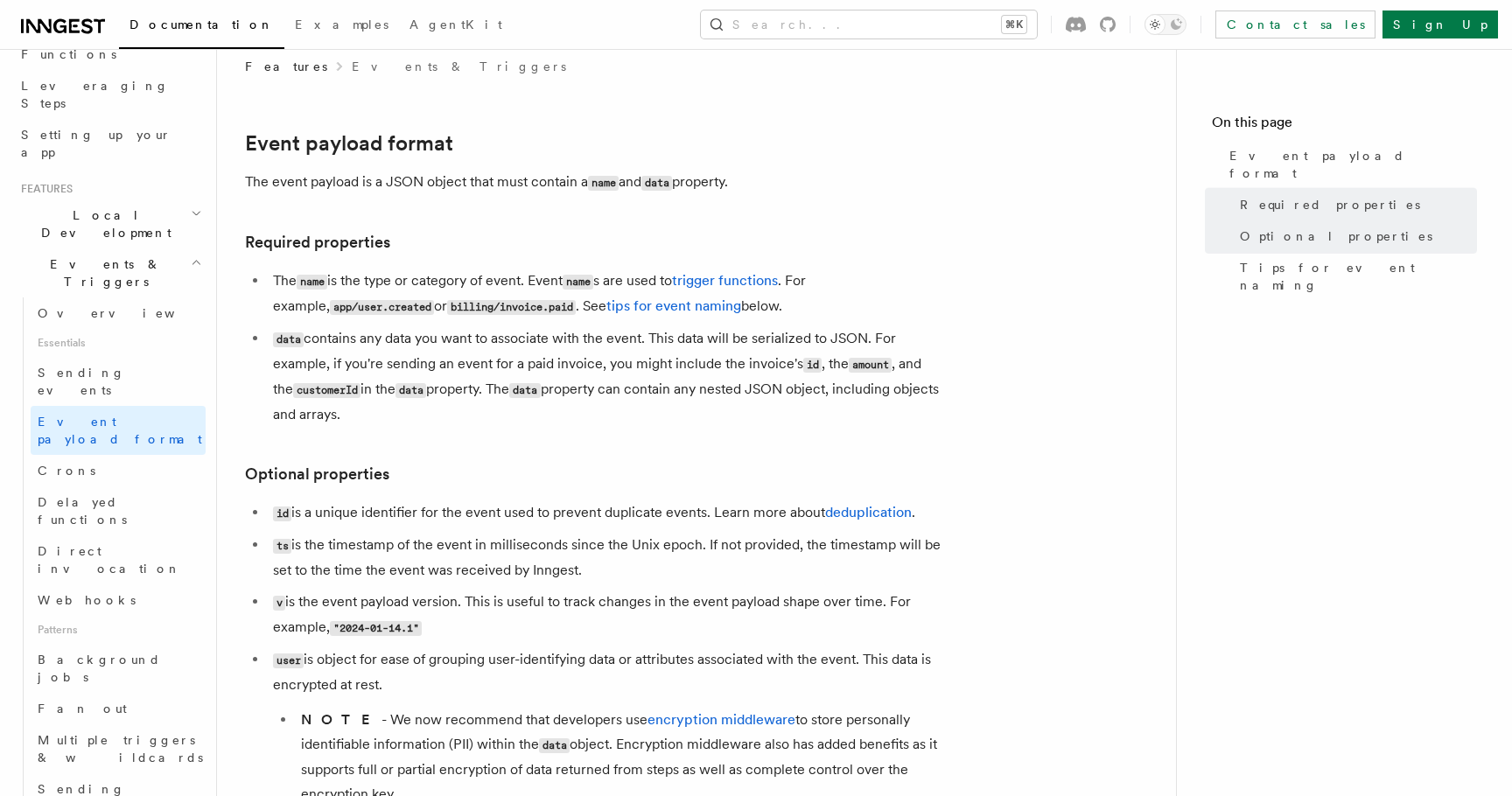
scroll to position [0, 0]
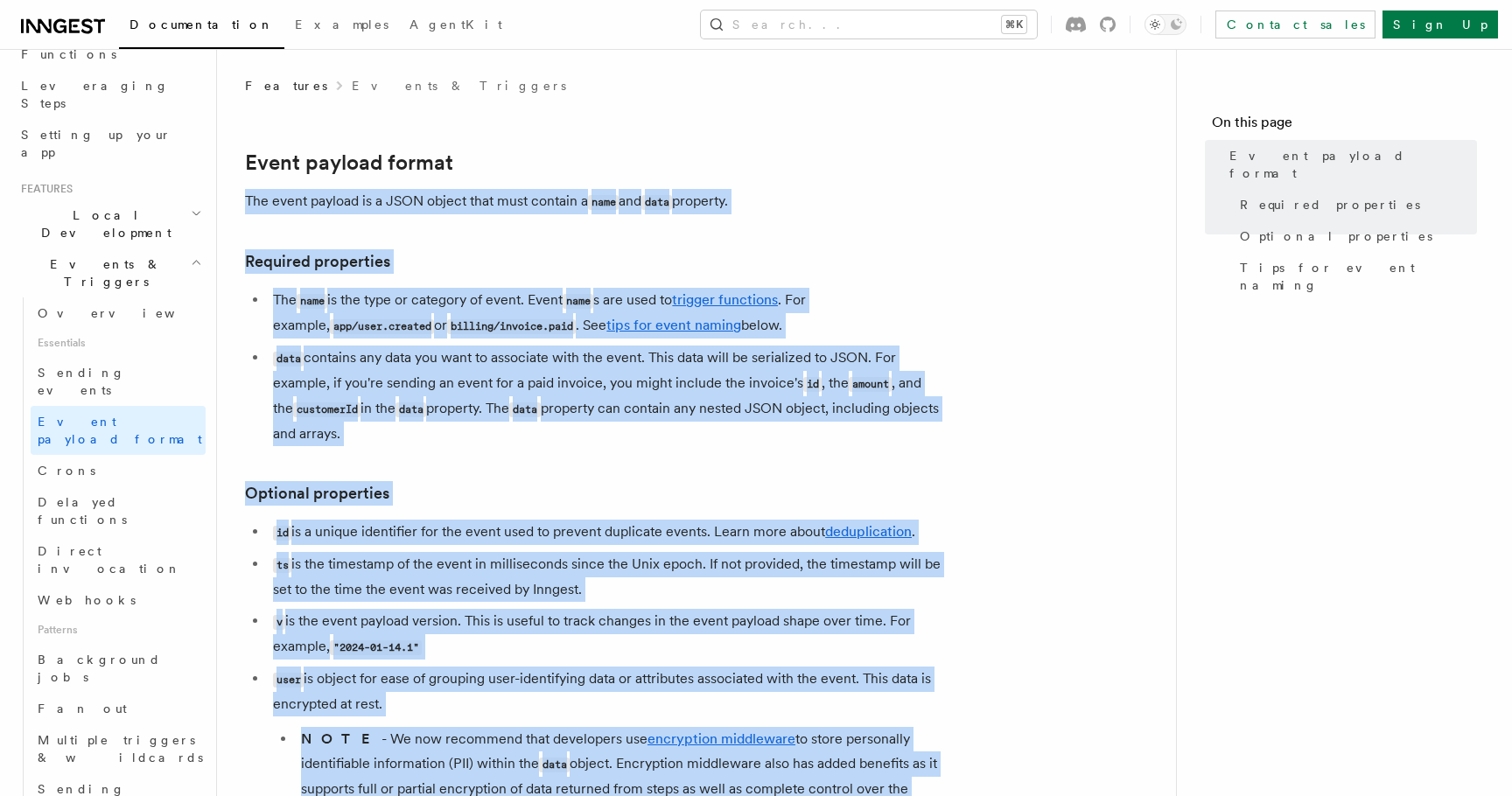
copy article "Event payload format The event payload is a JSON object that must contain a nam…"
click at [161, 455] on link "Crons" at bounding box center [118, 470] width 175 height 31
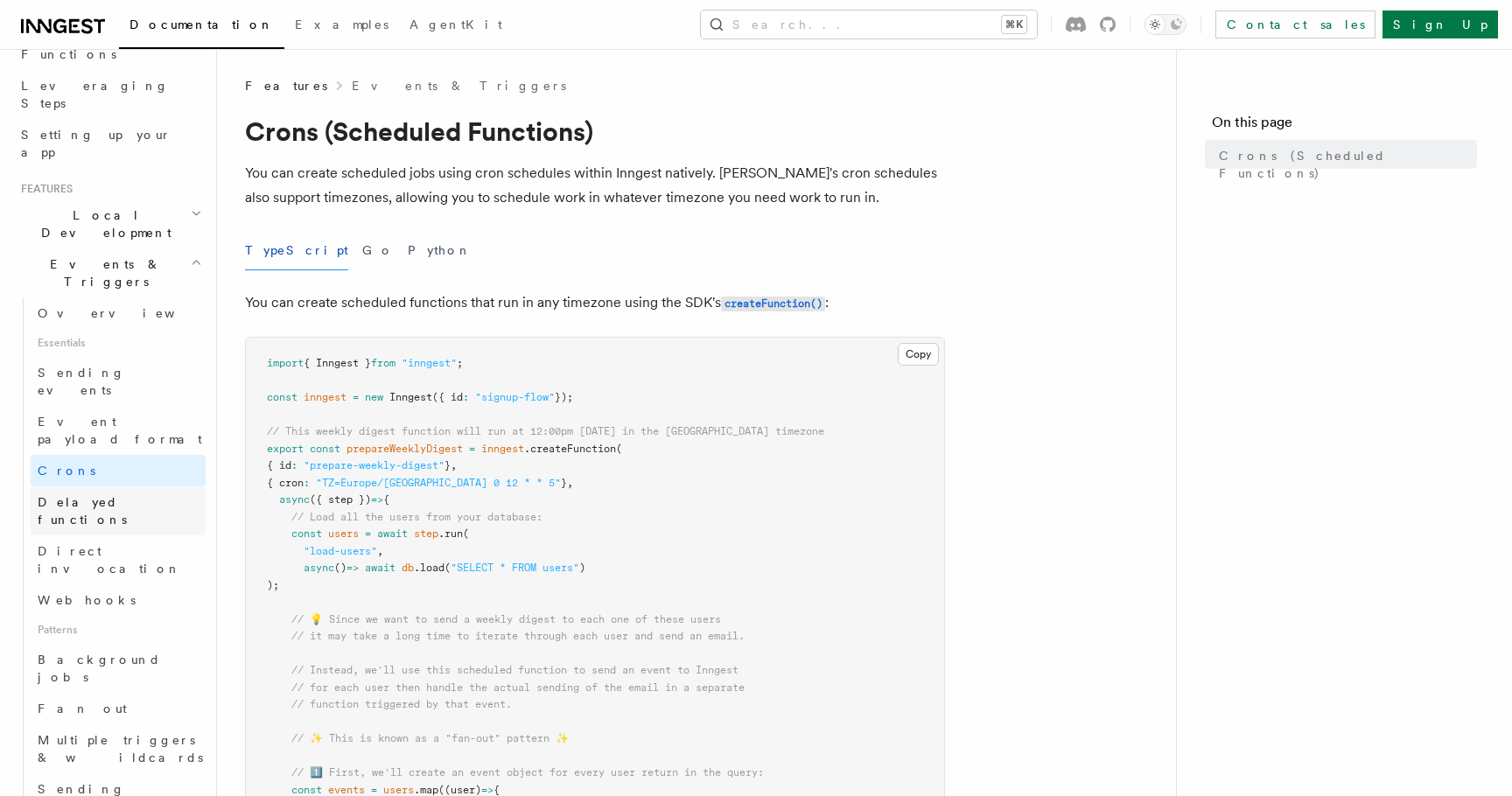
click at [155, 486] on link "Delayed functions" at bounding box center [118, 511] width 175 height 49
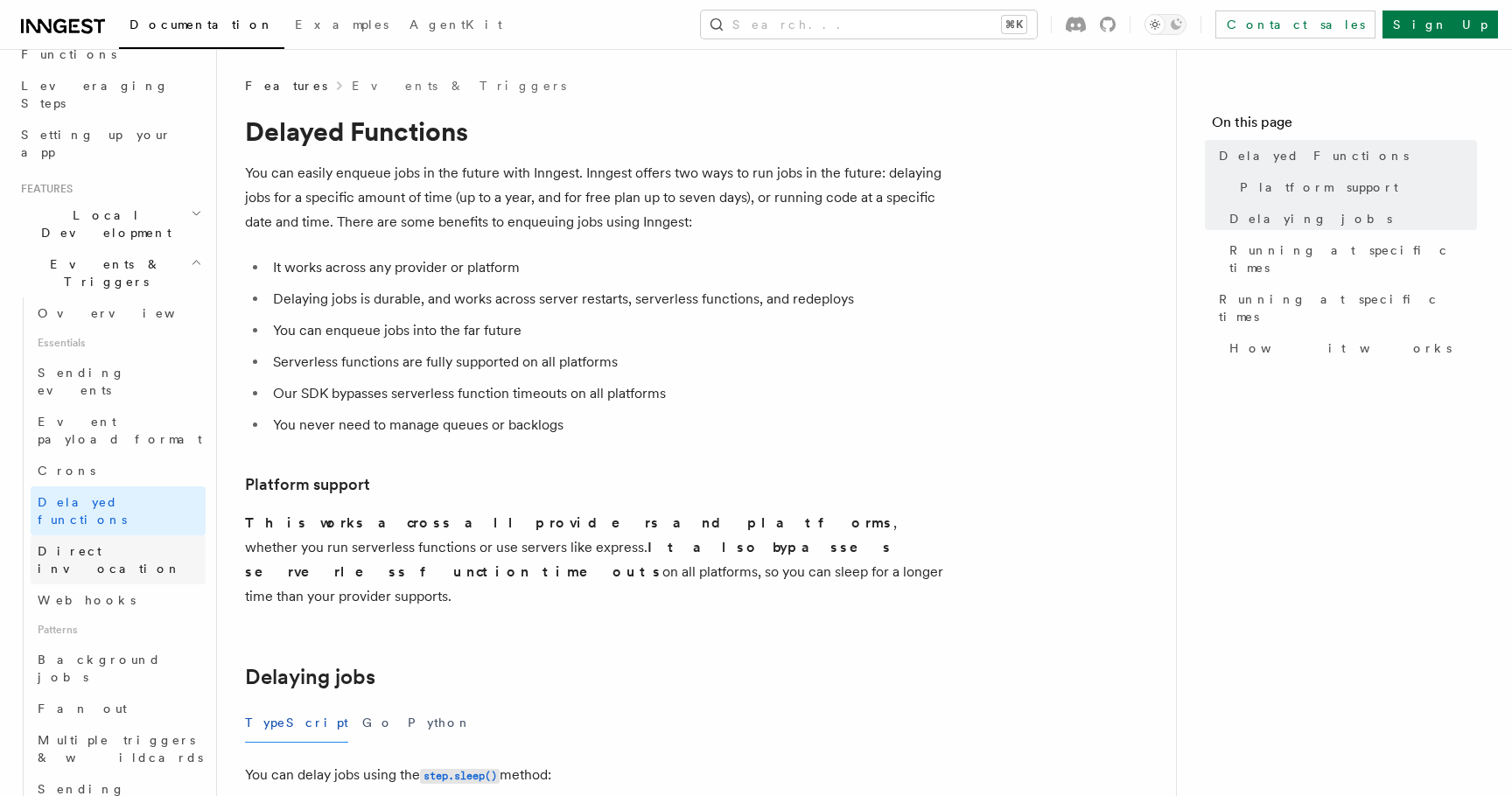
click at [155, 535] on link "Direct invocation" at bounding box center [118, 560] width 175 height 49
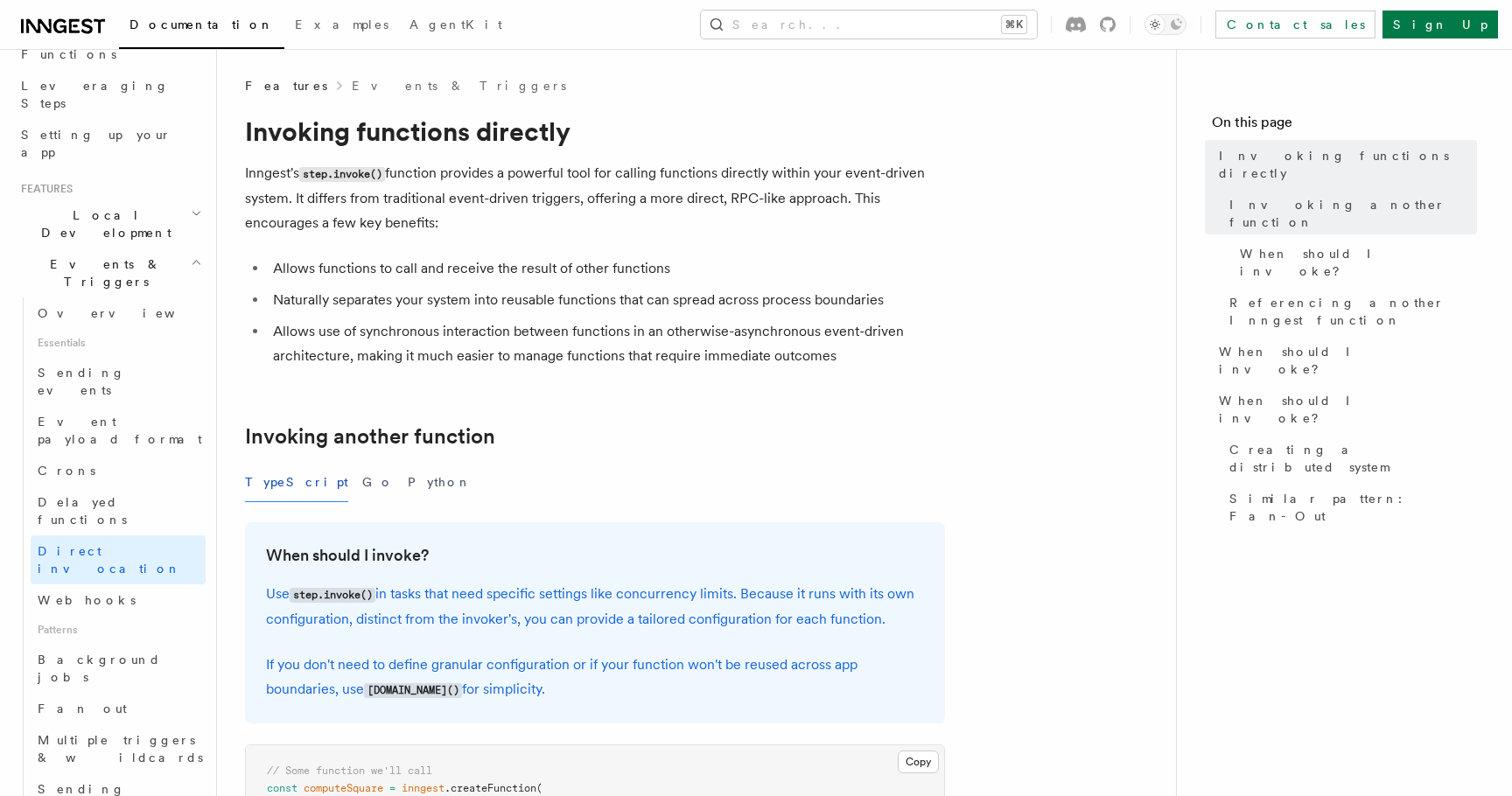
drag, startPoint x: 260, startPoint y: 135, endPoint x: 342, endPoint y: 215, distance: 114.6
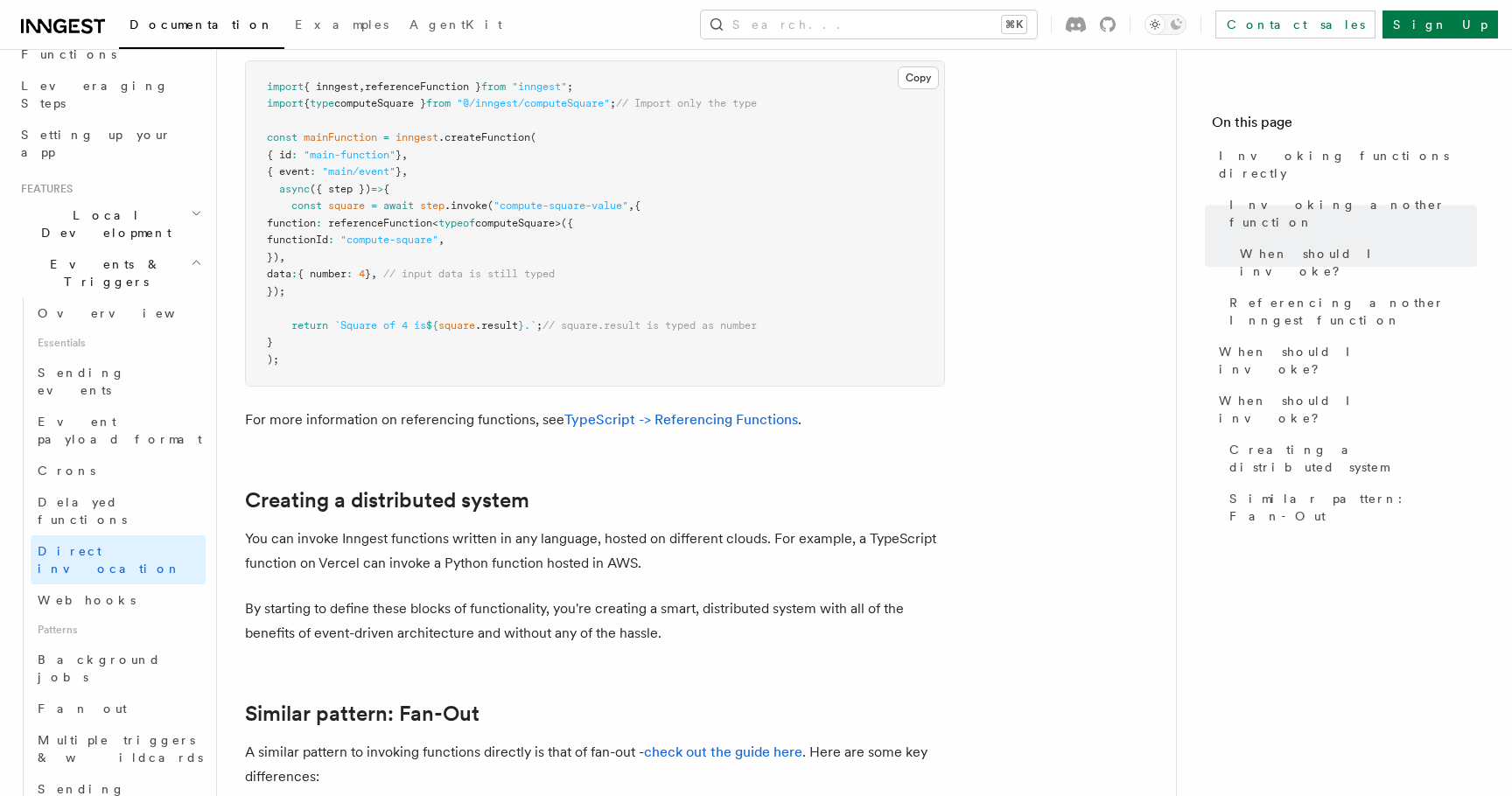
scroll to position [2441, 0]
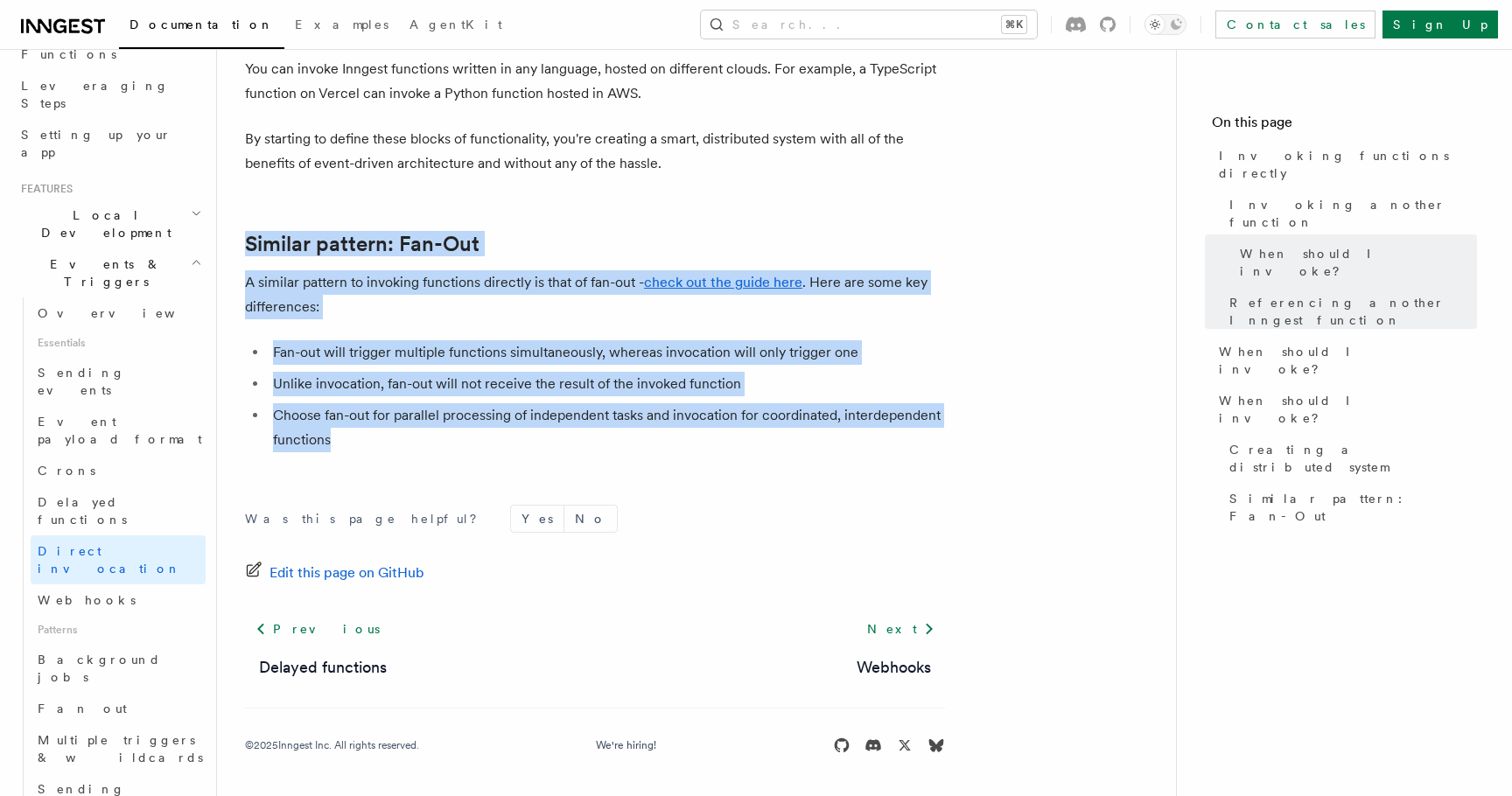
drag, startPoint x: 556, startPoint y: 438, endPoint x: 628, endPoint y: 153, distance: 294.0
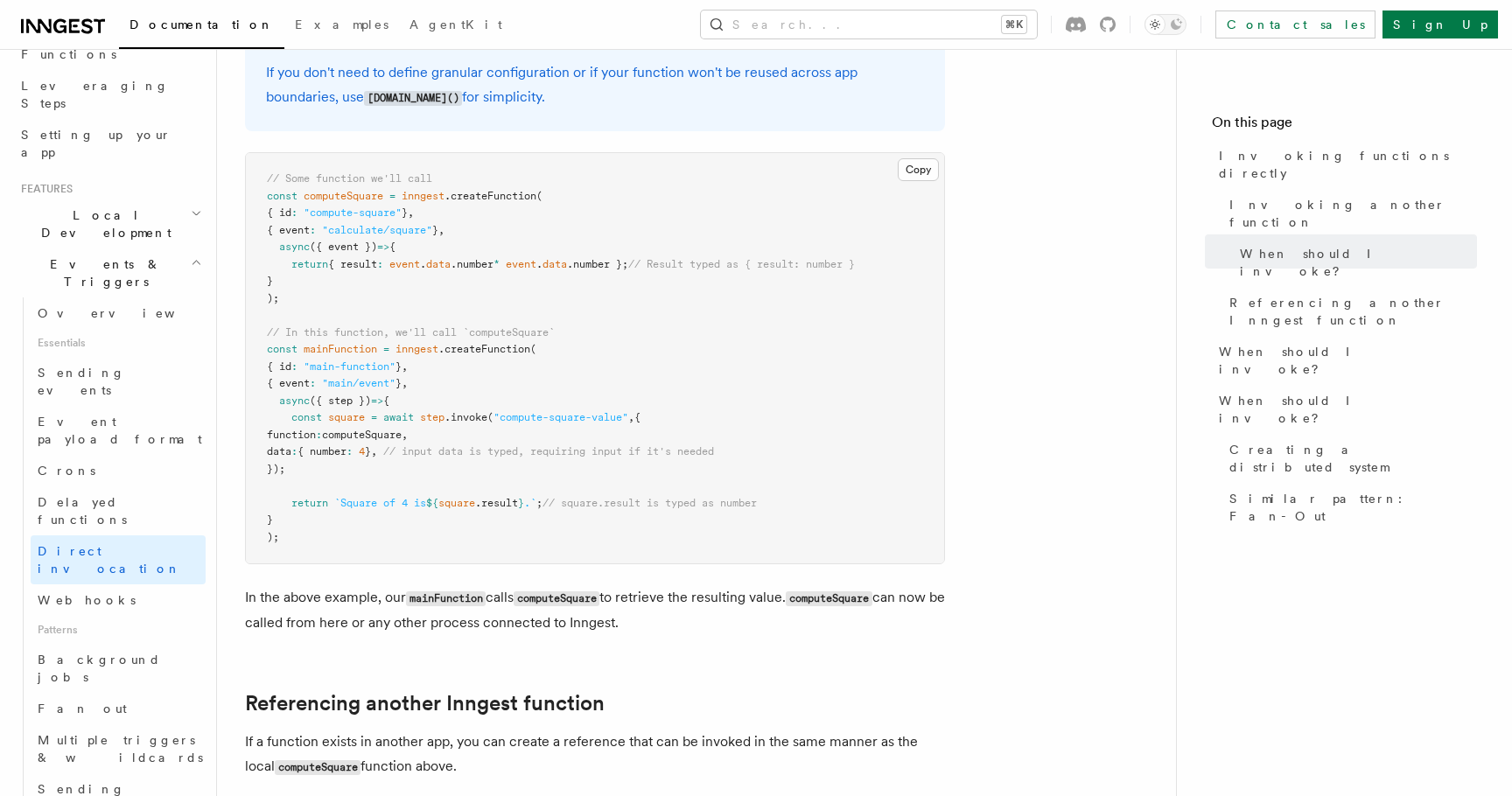
scroll to position [0, 0]
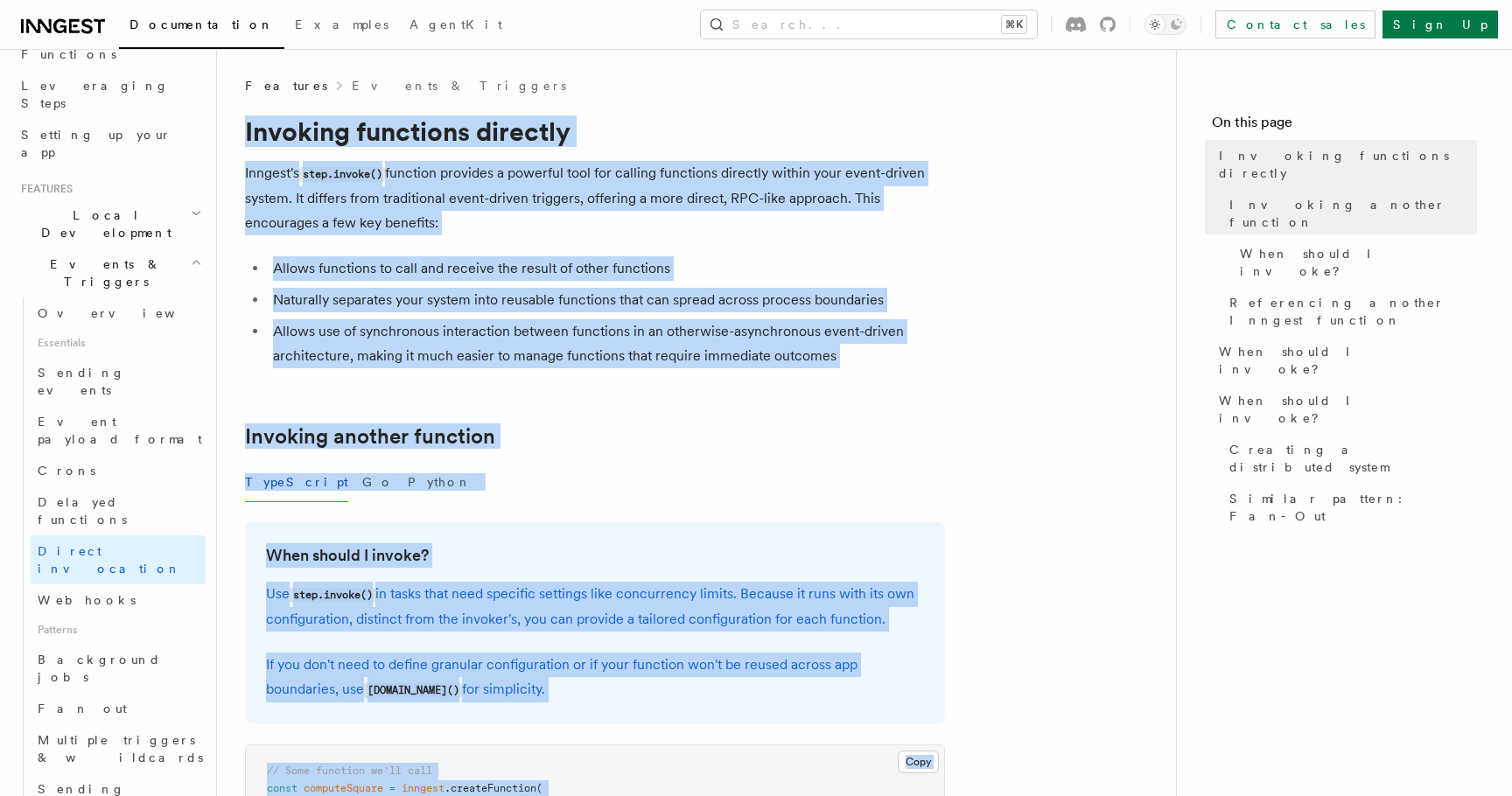
copy article "Invoking functions directly [PERSON_NAME]'s step.invoke() function provides a p…"
click at [117, 643] on link "Background jobs" at bounding box center [118, 668] width 175 height 49
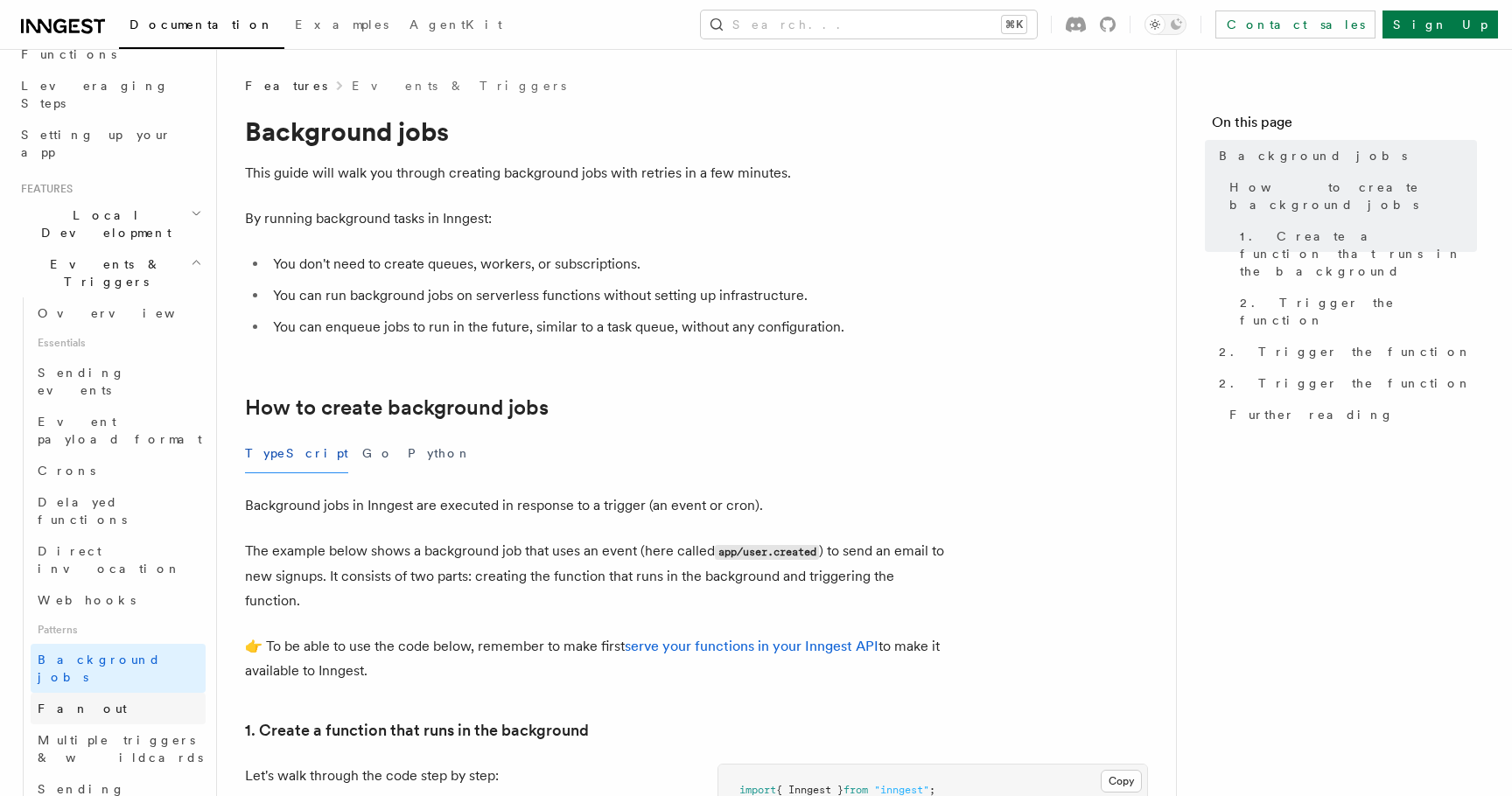
click at [101, 693] on link "Fan out" at bounding box center [118, 708] width 175 height 31
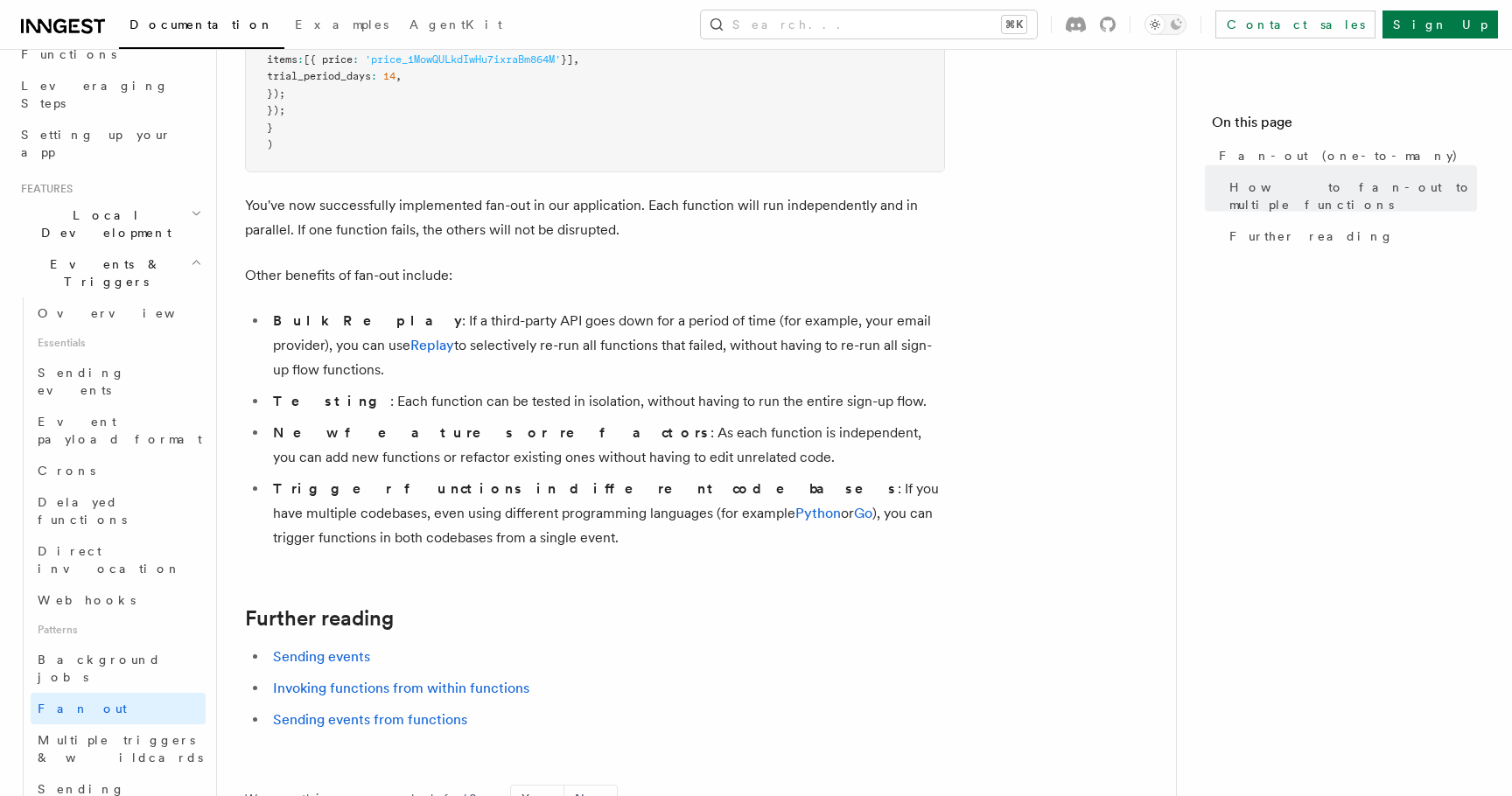
scroll to position [2192, 0]
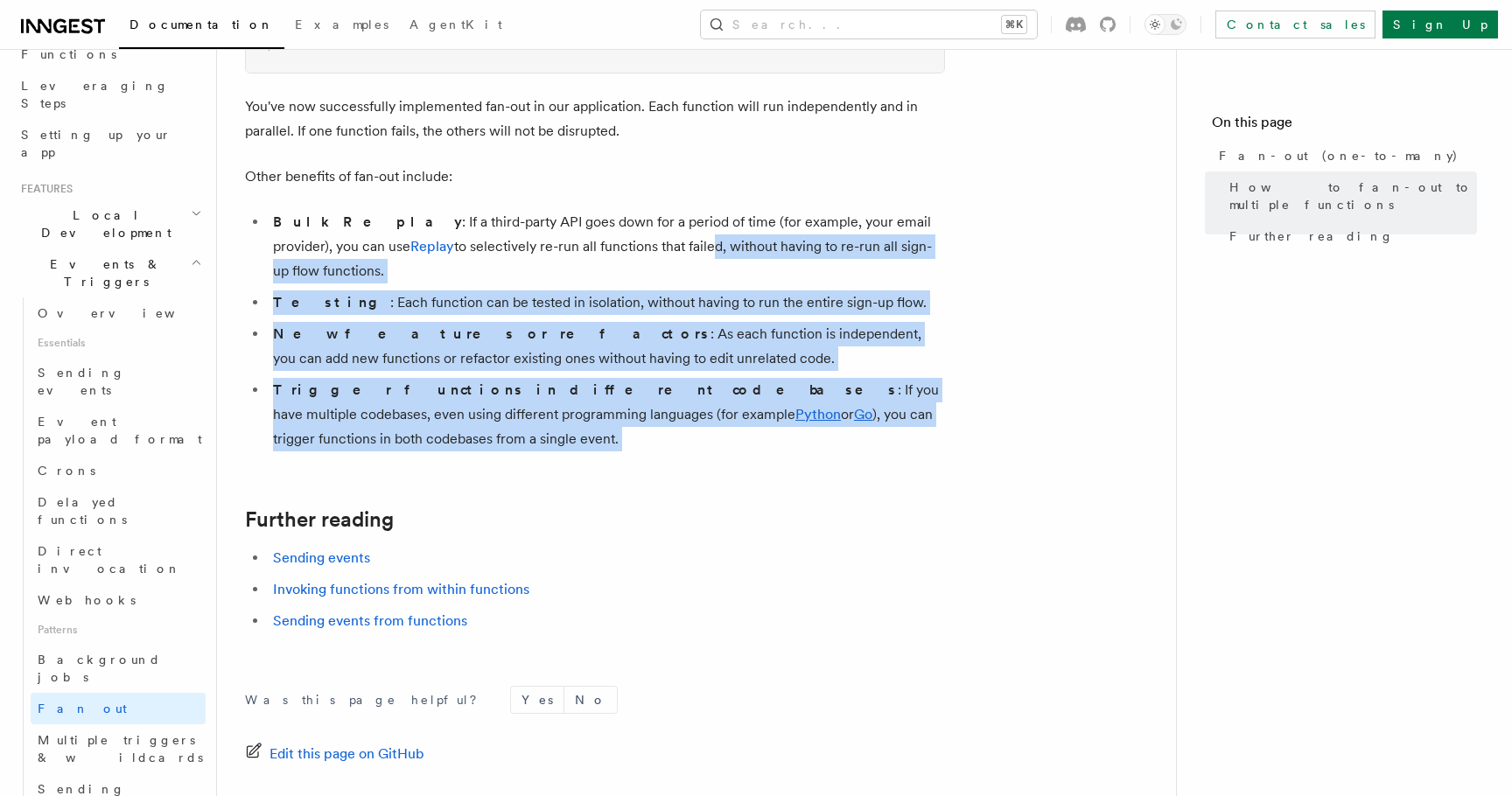
drag, startPoint x: 563, startPoint y: 398, endPoint x: 604, endPoint y: 214, distance: 188.5
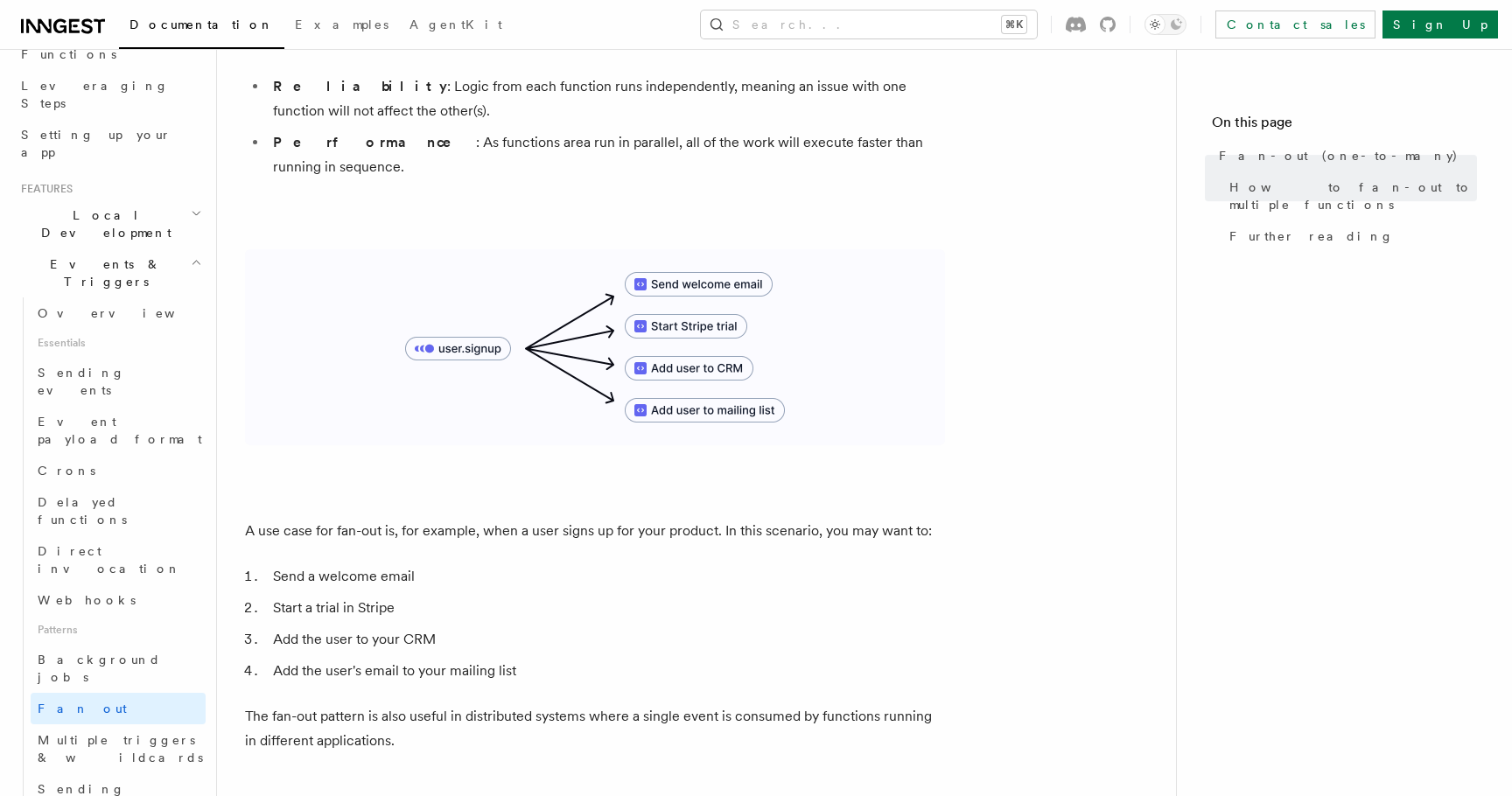
scroll to position [0, 0]
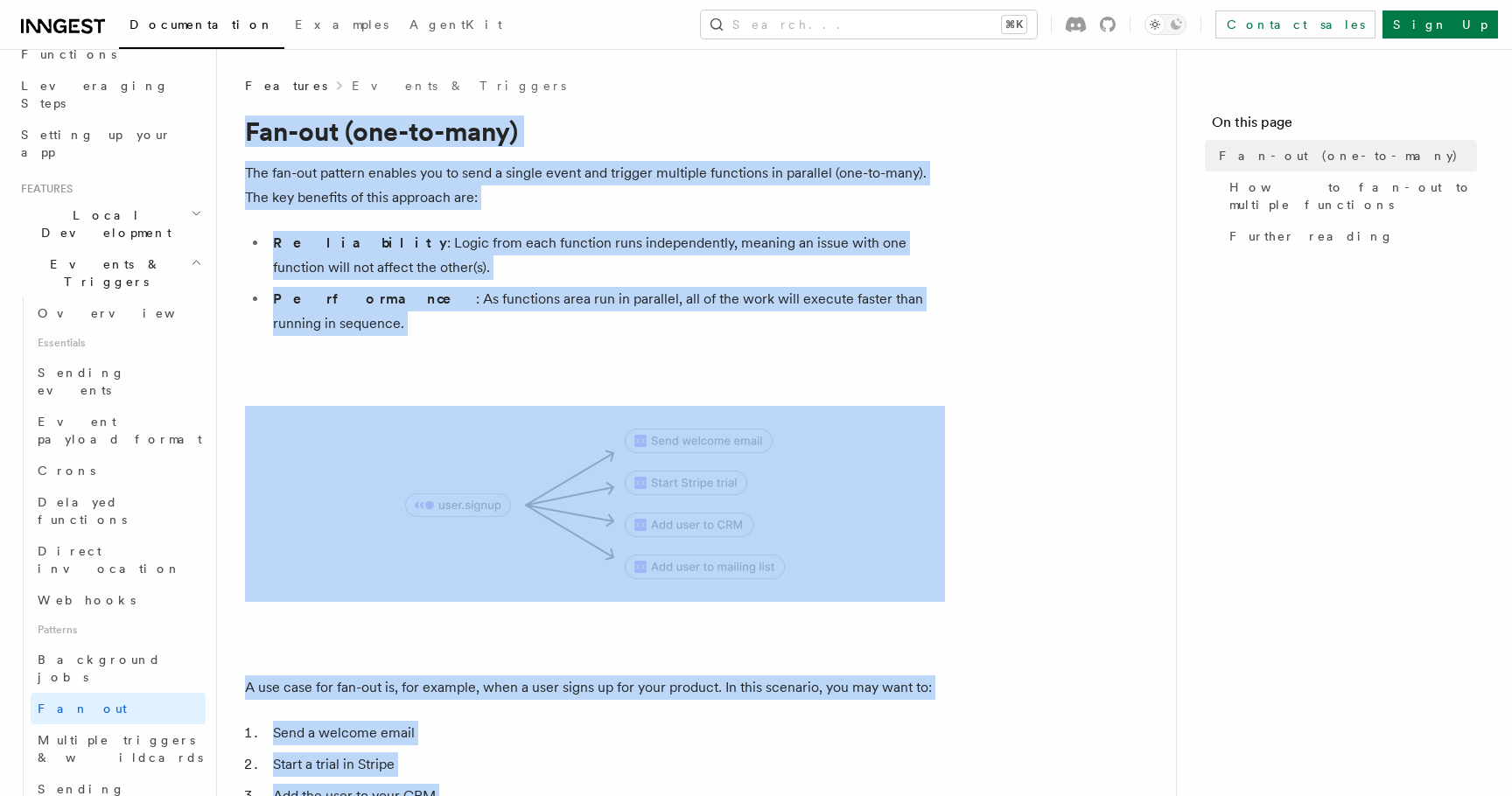
copy article "Fan-out (one-to-many) The fan-out pattern enables you to send a single event an…"
click at [80, 733] on span "Multiple triggers & wildcards" at bounding box center [120, 749] width 165 height 31
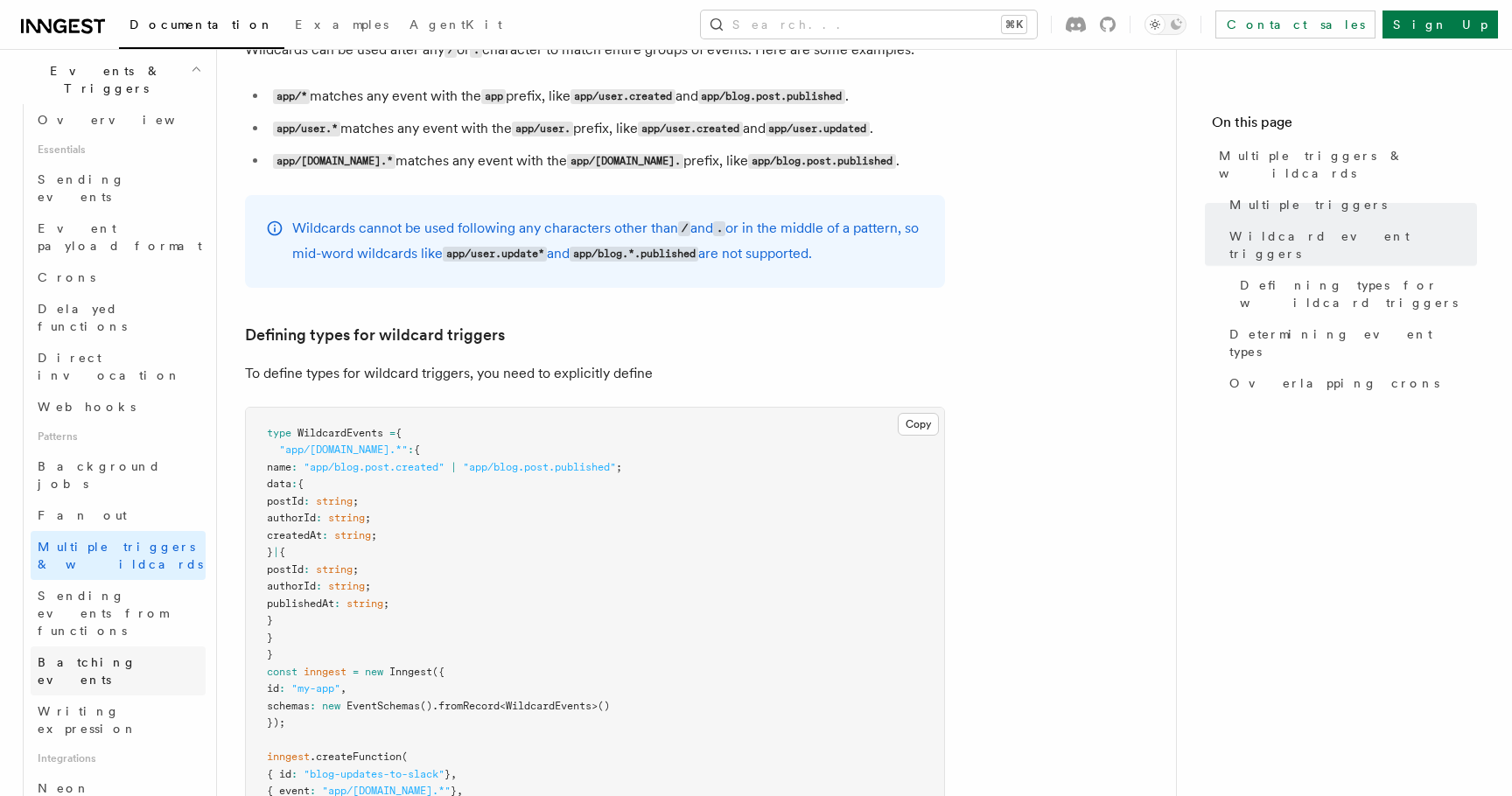
scroll to position [459, 0]
click at [95, 651] on span "Batching events" at bounding box center [87, 667] width 98 height 31
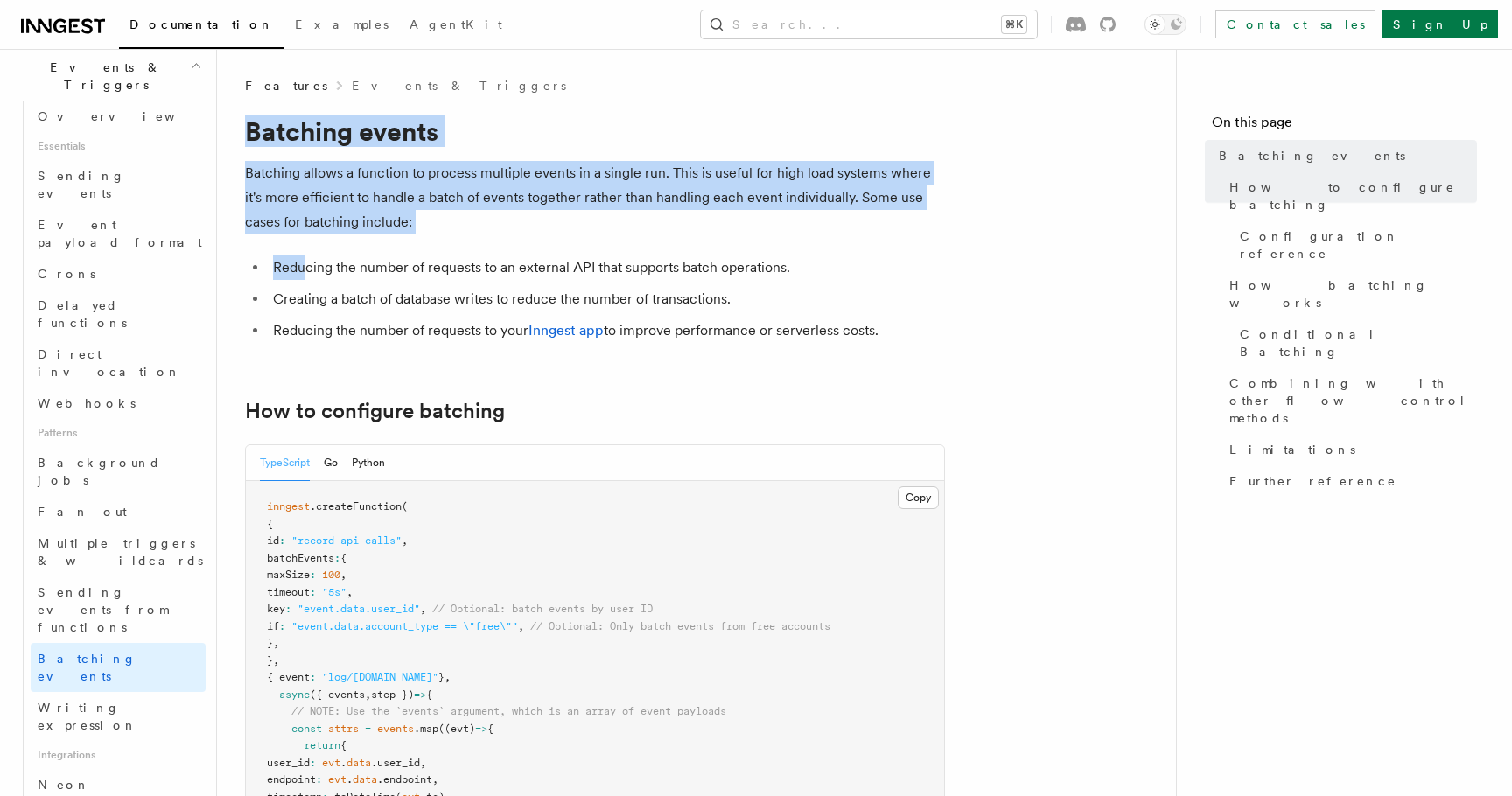
drag, startPoint x: 246, startPoint y: 117, endPoint x: 308, endPoint y: 263, distance: 158.6
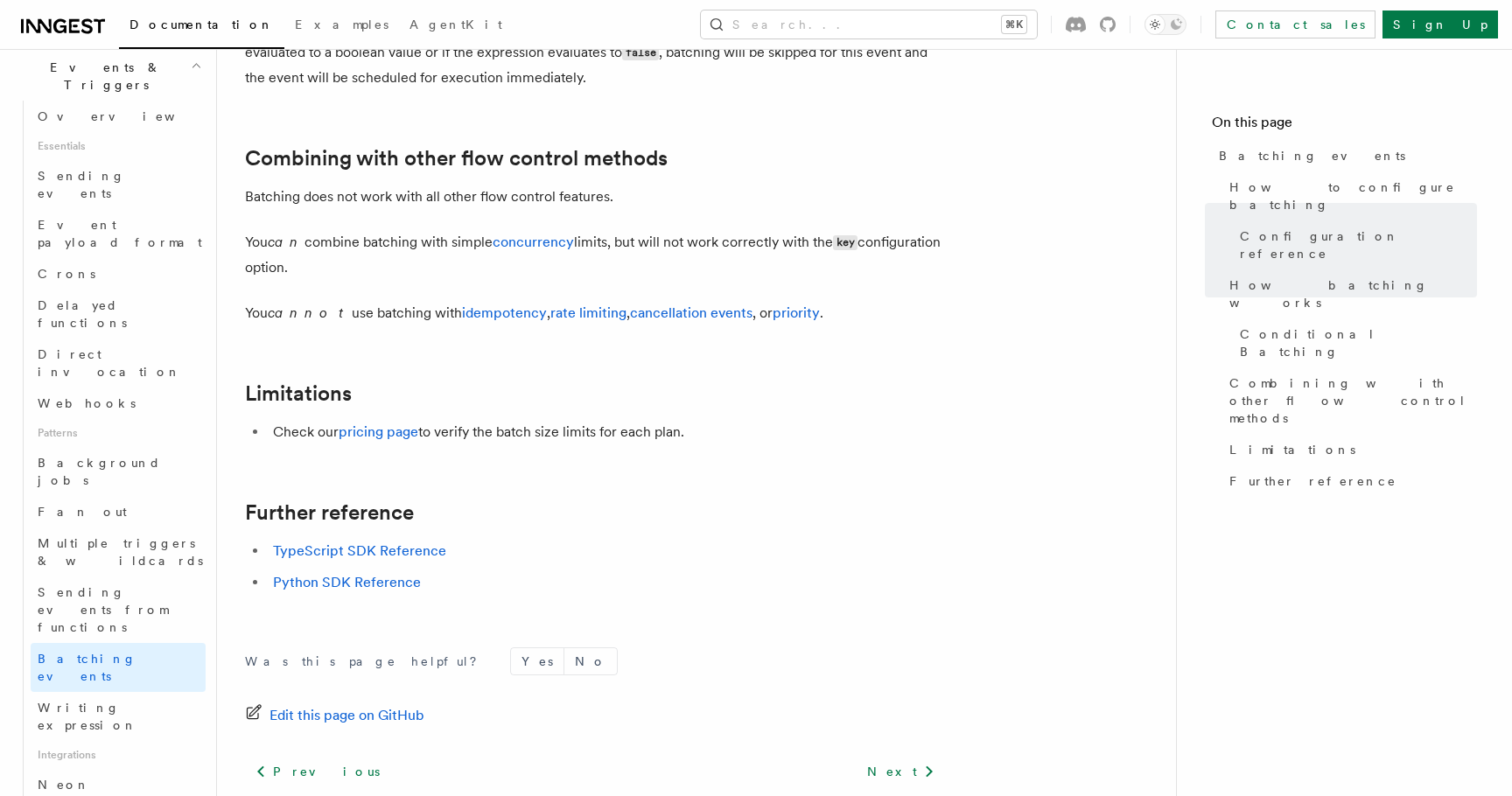
scroll to position [1983, 0]
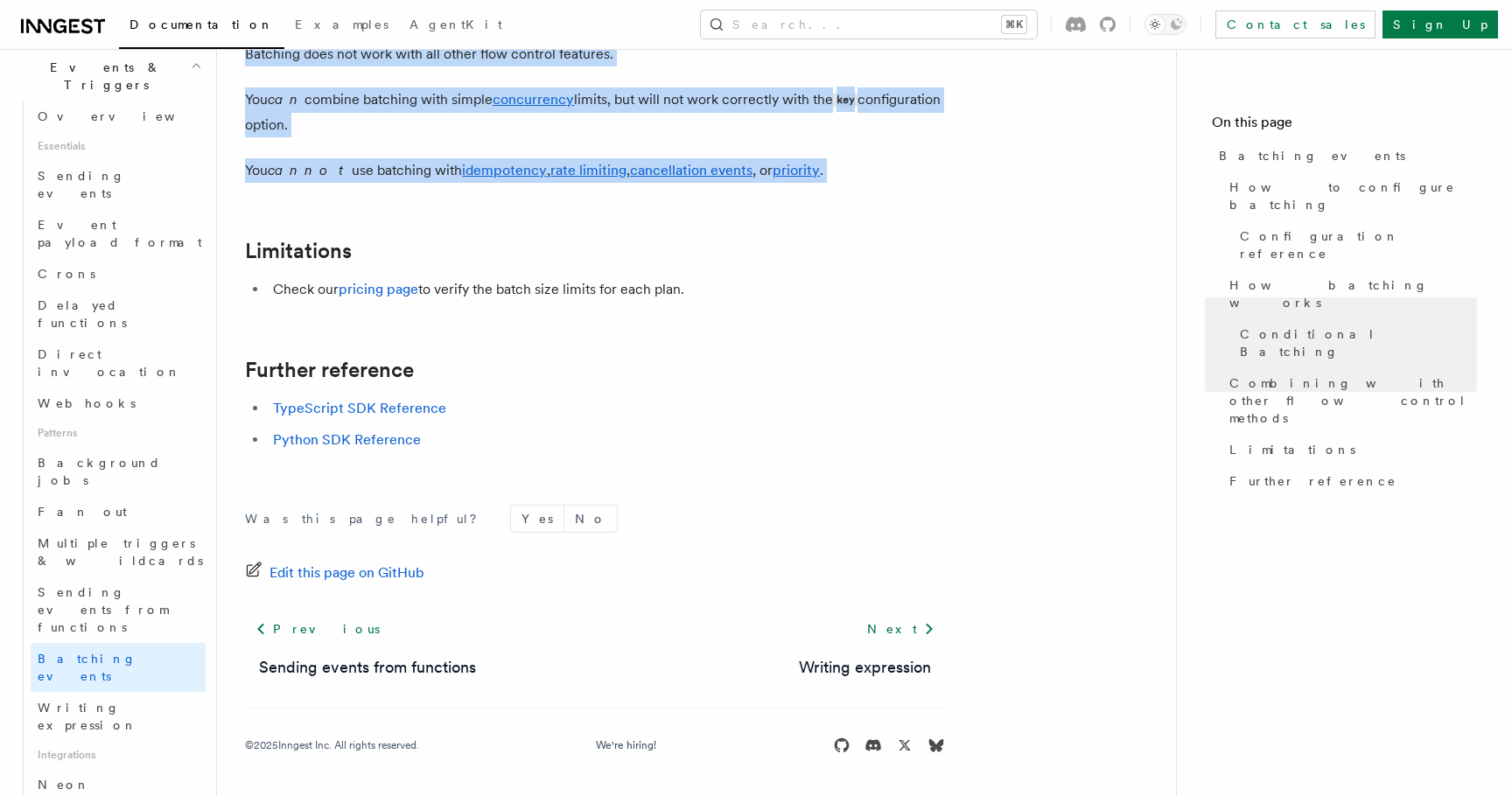
copy article "Batching events Batching allows a function to process multiple events in a sing…"
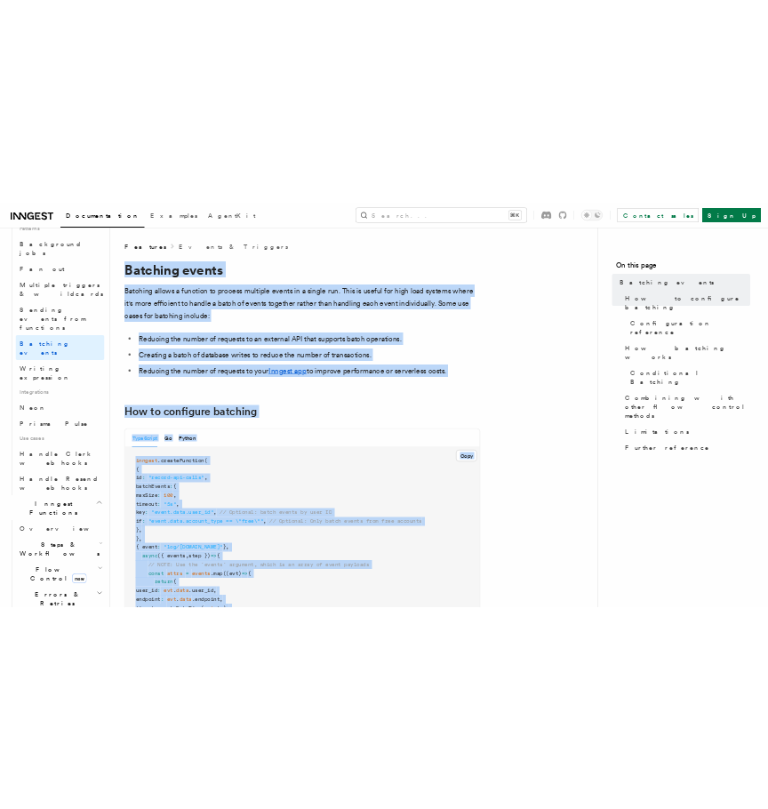
scroll to position [926, 0]
